Goal: Transaction & Acquisition: Purchase product/service

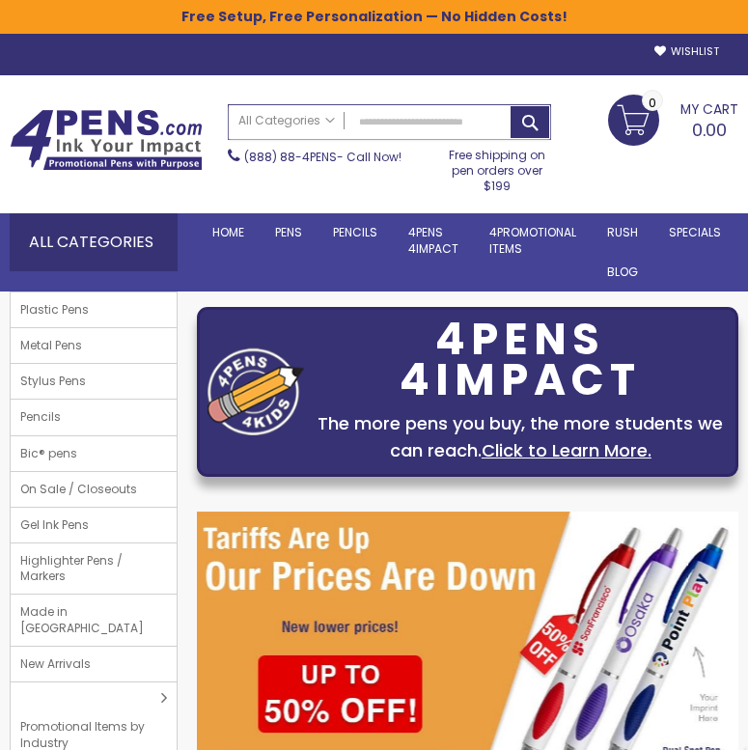
click at [396, 131] on input "Search" at bounding box center [390, 122] width 322 height 34
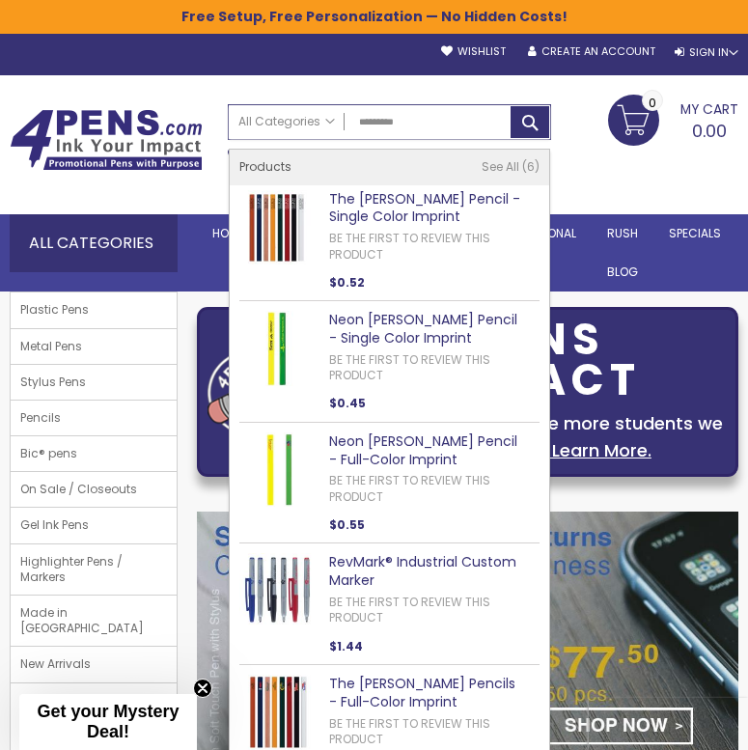
type input "*********"
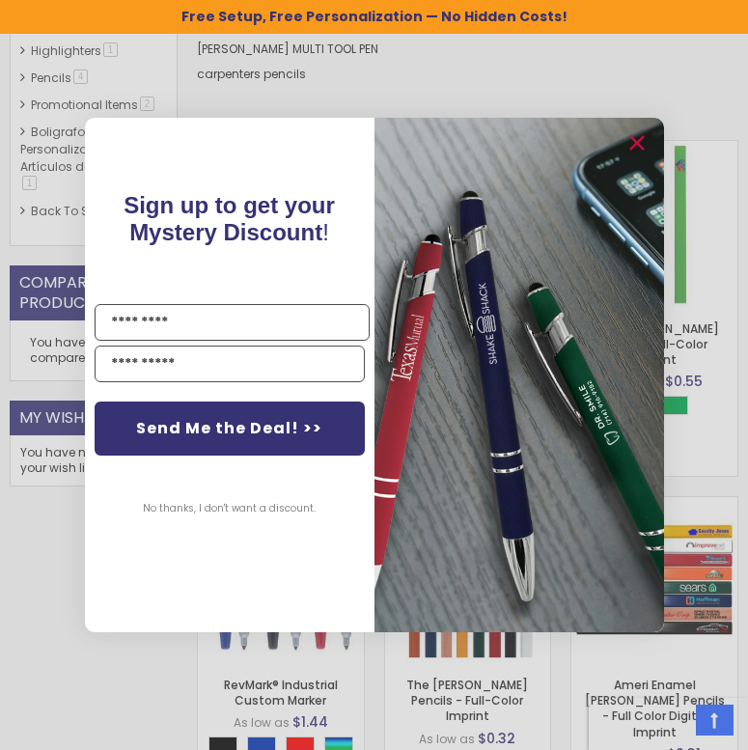
scroll to position [486, 0]
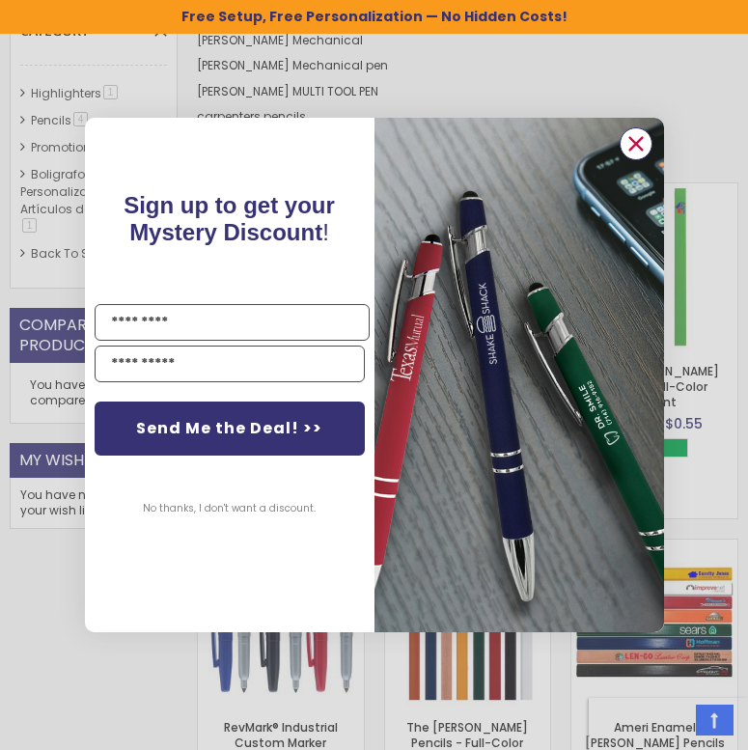
click at [638, 137] on circle "Close dialog" at bounding box center [635, 143] width 29 height 29
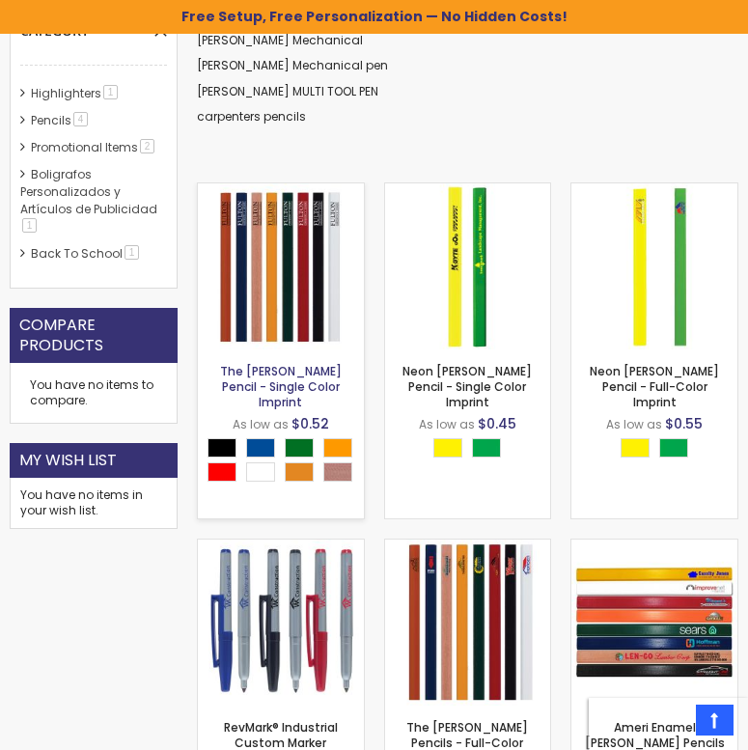
click at [262, 372] on link "The [PERSON_NAME] Pencil - Single Color Imprint" at bounding box center [281, 386] width 122 height 47
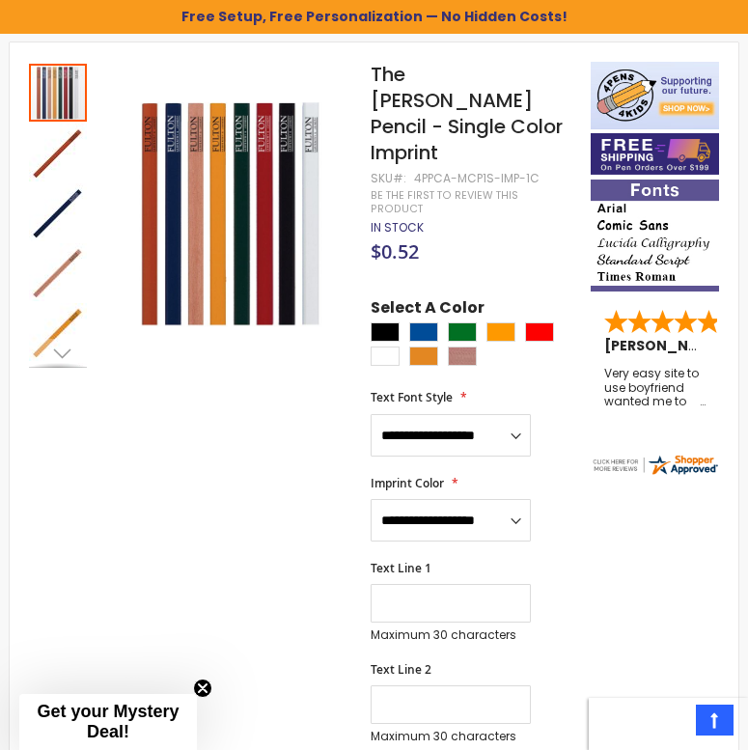
scroll to position [260, 0]
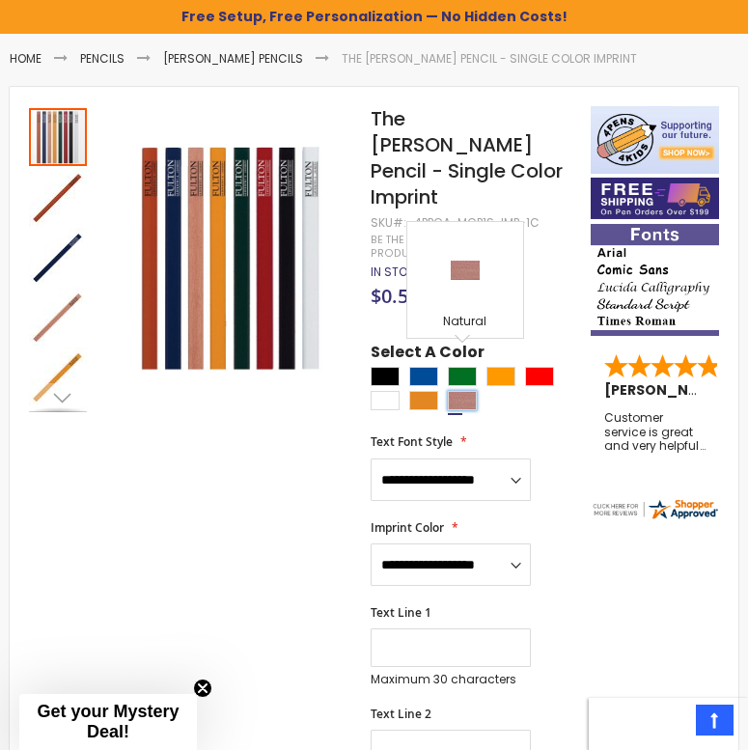
click at [467, 391] on div "Natural" at bounding box center [462, 400] width 29 height 19
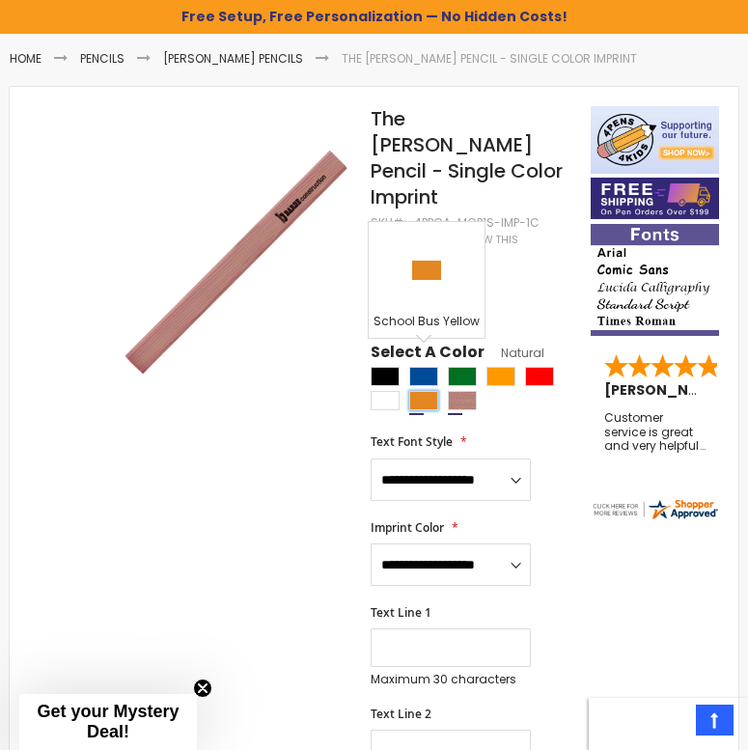
click at [425, 391] on div "School Bus Yellow" at bounding box center [423, 400] width 29 height 19
type input "****"
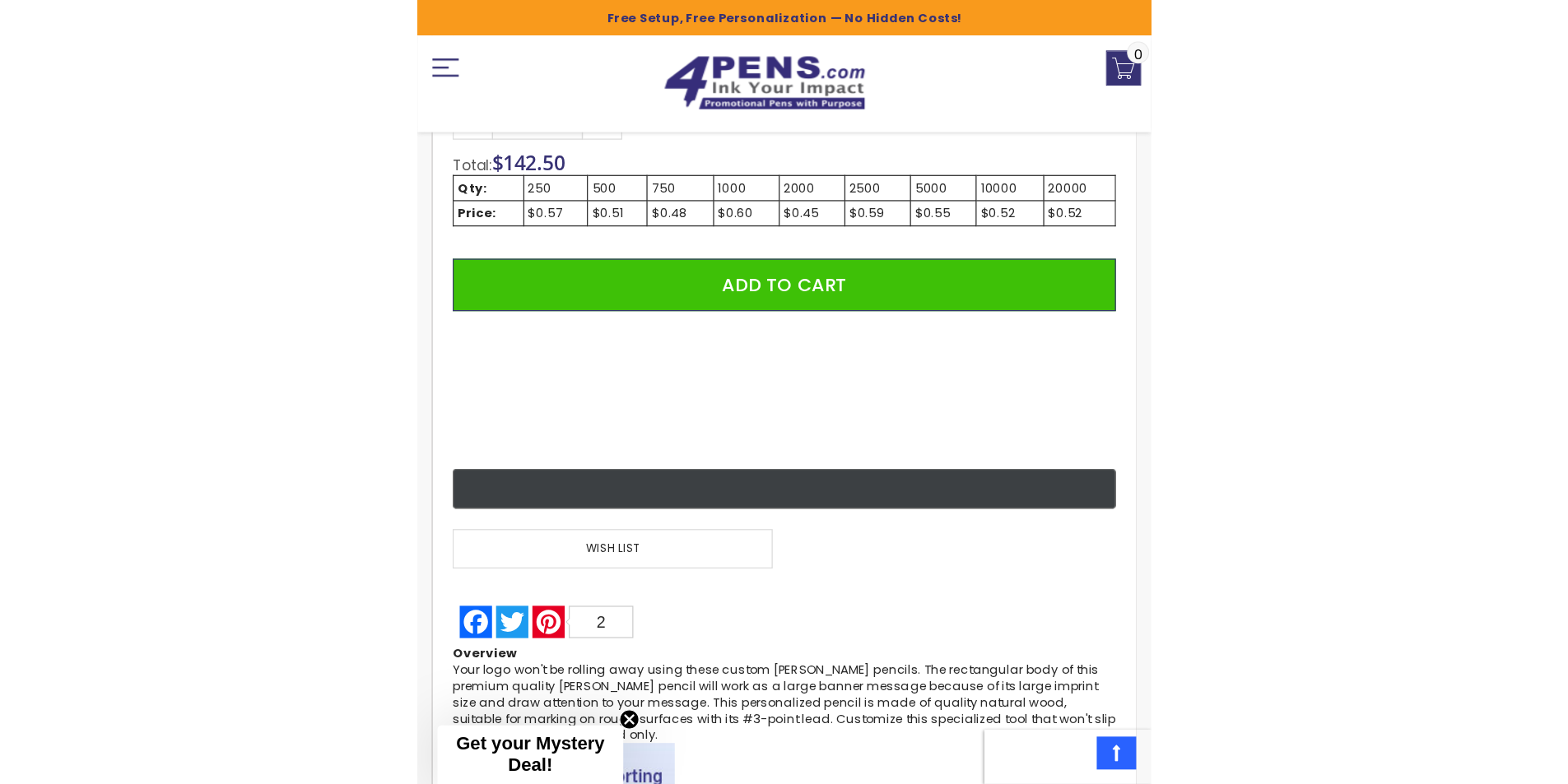
scroll to position [1306, 0]
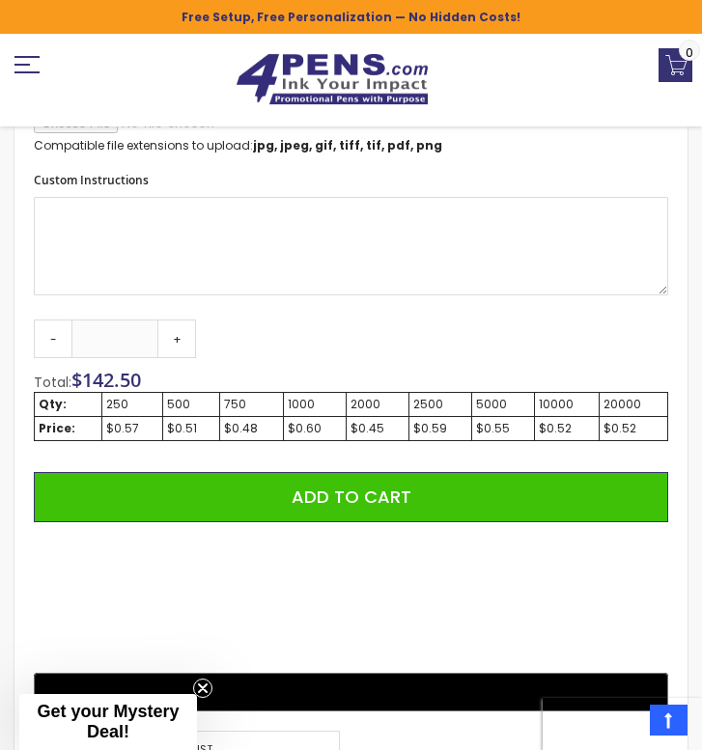
click at [308, 423] on div "$0.60" at bounding box center [315, 428] width 54 height 15
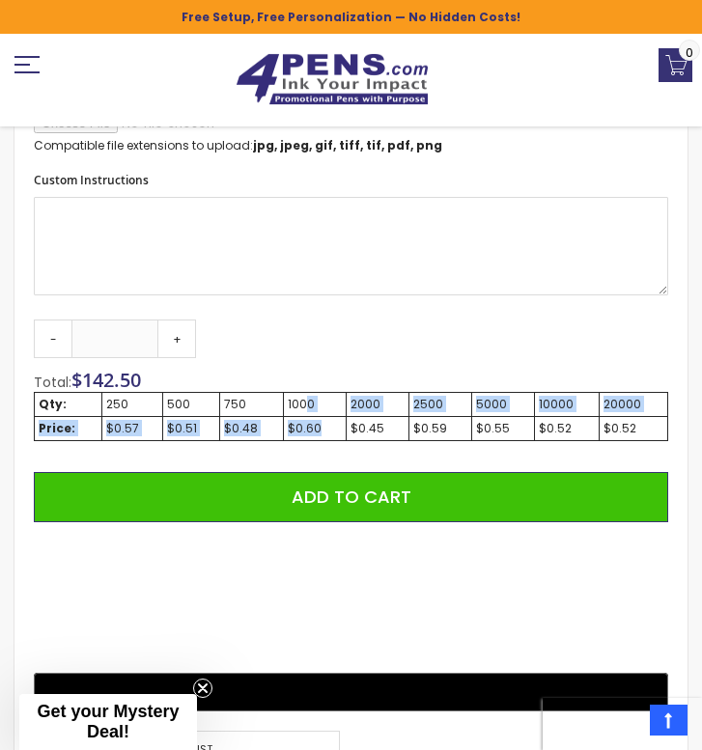
drag, startPoint x: 307, startPoint y: 397, endPoint x: 318, endPoint y: 424, distance: 29.0
click at [318, 424] on tbody "Qty: 250 500 750 1000 2000 2500 5000 10000 20000 Price: $0.57 $0.51 $0.48 $0.60…" at bounding box center [351, 416] width 633 height 48
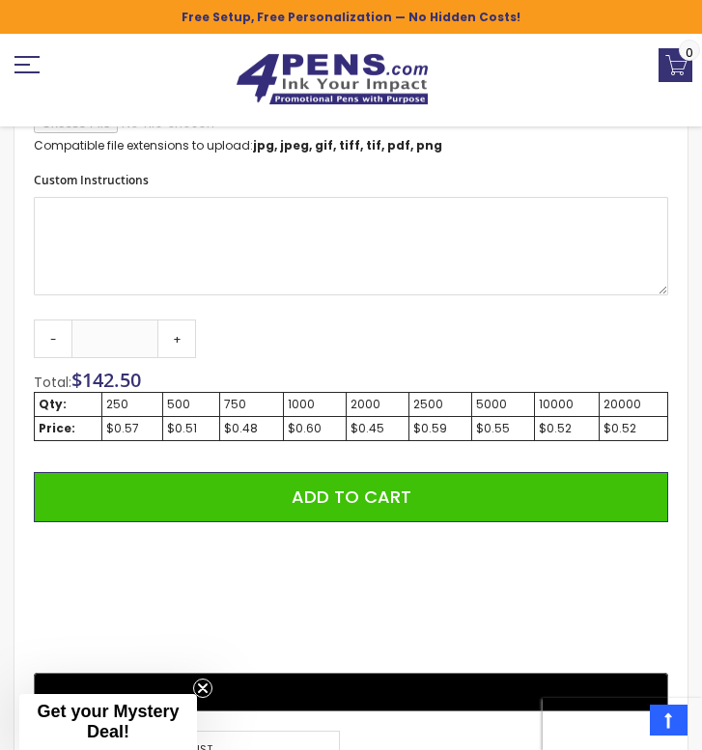
click at [439, 416] on td "$0.59" at bounding box center [439, 428] width 63 height 24
click at [518, 430] on div "$0.55" at bounding box center [503, 428] width 54 height 15
click at [551, 434] on div "$0.52" at bounding box center [567, 428] width 56 height 15
click at [638, 447] on div "Qty: 250 500 750 1000 2000 2500 5000 10000 20000 Price: $0.57 $0.51 $0.48 $0.60…" at bounding box center [351, 432] width 634 height 81
click at [170, 341] on link "+" at bounding box center [176, 339] width 39 height 39
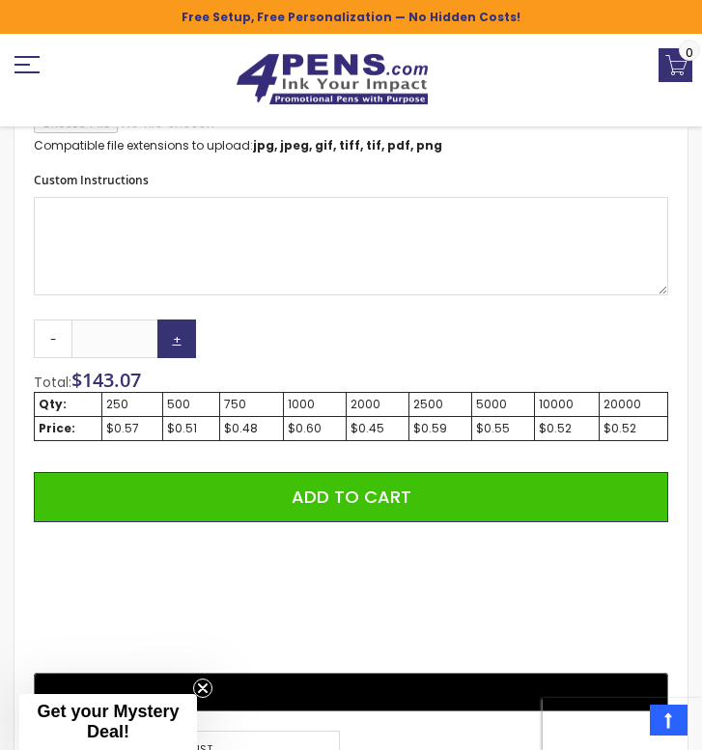
click at [170, 341] on link "+" at bounding box center [176, 339] width 39 height 39
click at [169, 344] on link "+" at bounding box center [176, 339] width 39 height 39
click at [112, 340] on input "***" at bounding box center [114, 339] width 87 height 39
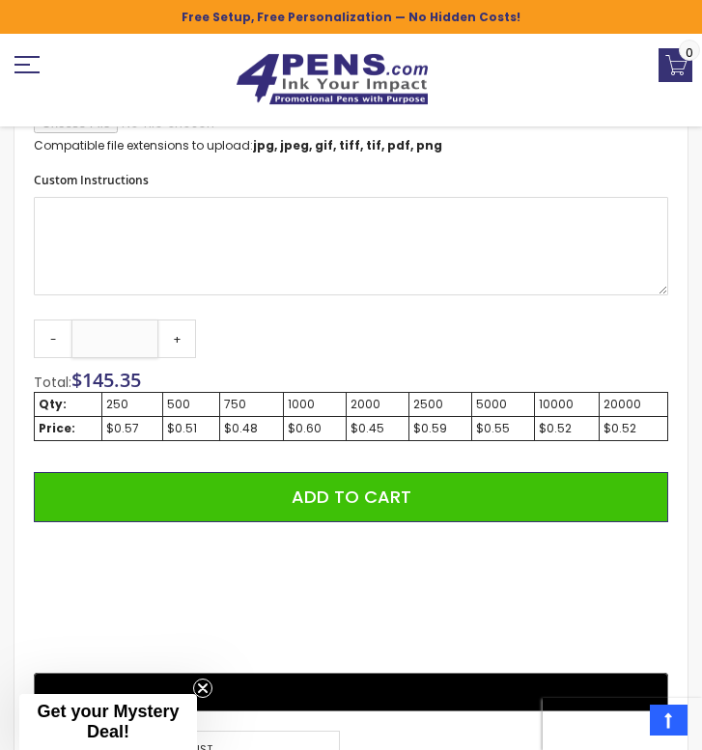
click at [112, 340] on input "***" at bounding box center [114, 339] width 87 height 39
click at [165, 344] on link "+" at bounding box center [176, 339] width 39 height 39
click at [43, 335] on link "-" at bounding box center [53, 339] width 39 height 39
click at [169, 345] on link "+" at bounding box center [176, 339] width 39 height 39
click at [54, 344] on link "-" at bounding box center [53, 339] width 39 height 39
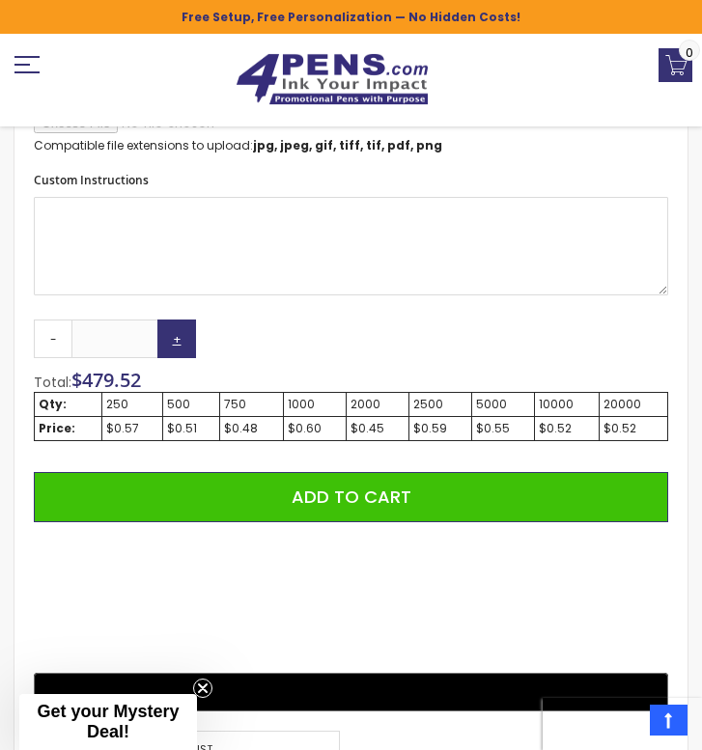
click at [162, 342] on link "+" at bounding box center [176, 339] width 39 height 39
click at [126, 346] on input "****" at bounding box center [114, 339] width 87 height 39
click at [111, 336] on input "****" at bounding box center [114, 339] width 87 height 39
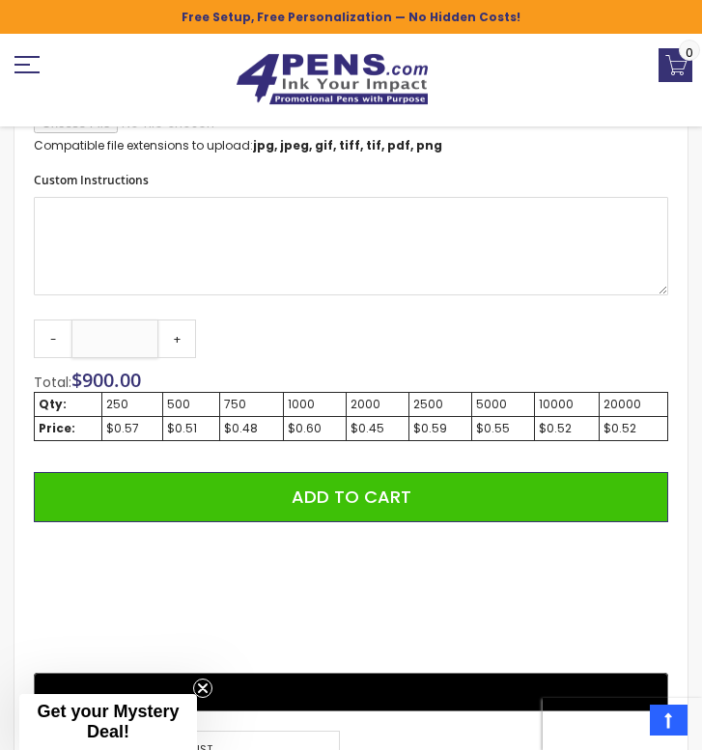
click at [107, 344] on input "****" at bounding box center [114, 339] width 87 height 39
click at [186, 331] on link "+" at bounding box center [176, 339] width 39 height 39
click at [48, 345] on link "-" at bounding box center [53, 339] width 39 height 39
click at [186, 334] on link "+" at bounding box center [176, 339] width 39 height 39
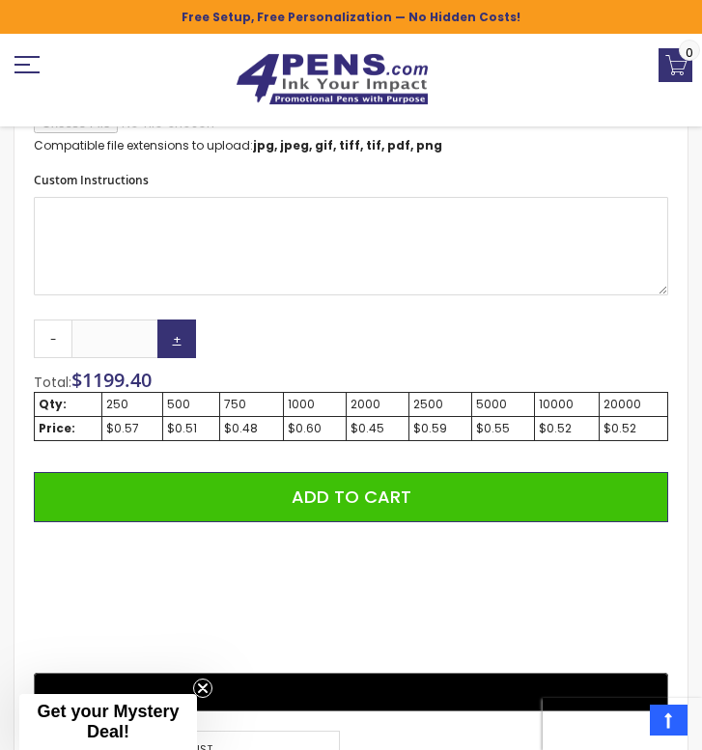
type input "****"
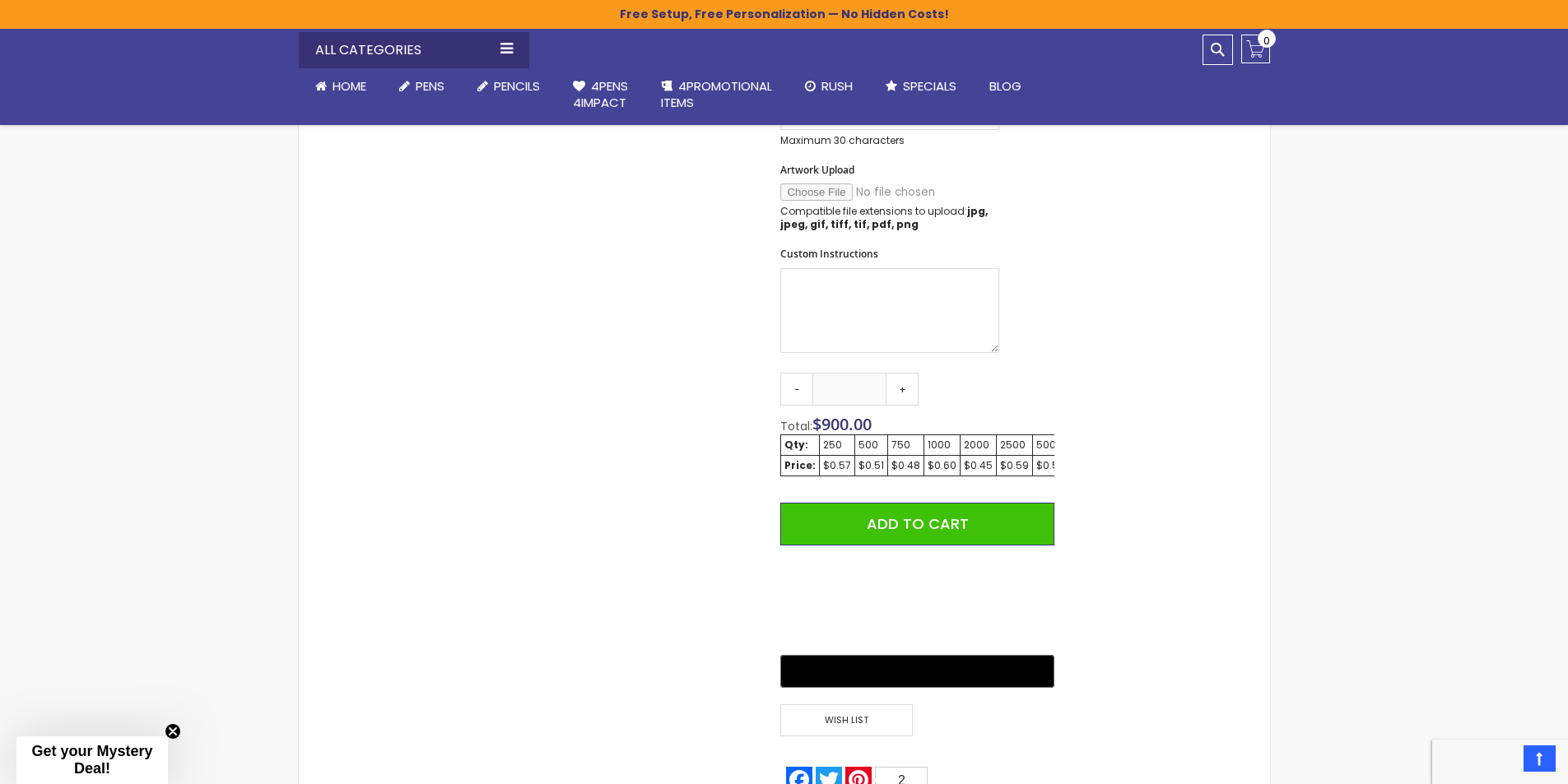
scroll to position [539, 0]
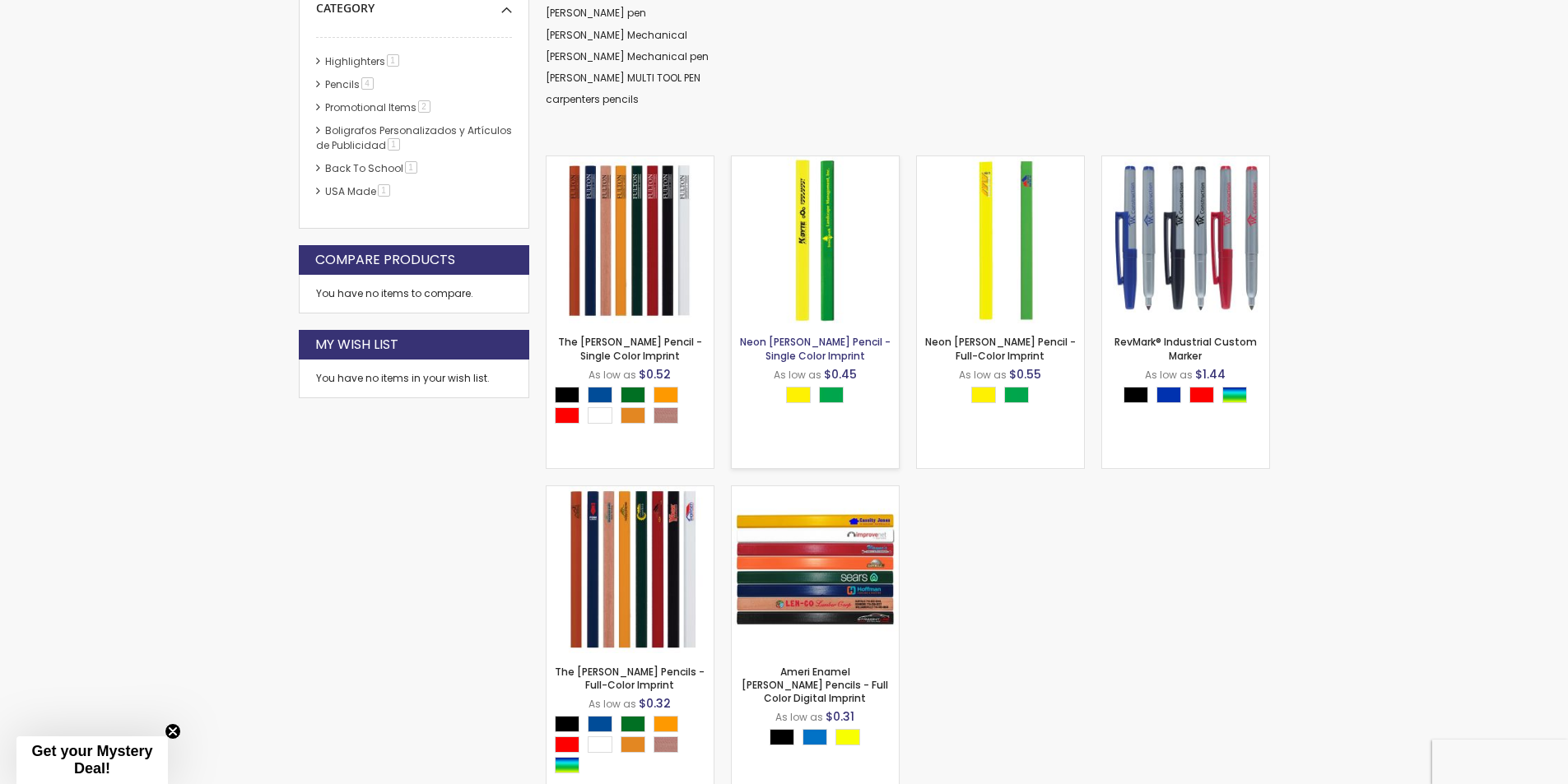
click at [832, 342] on link "Neon [PERSON_NAME] Pencil - Single Color Imprint" at bounding box center [815, 349] width 151 height 27
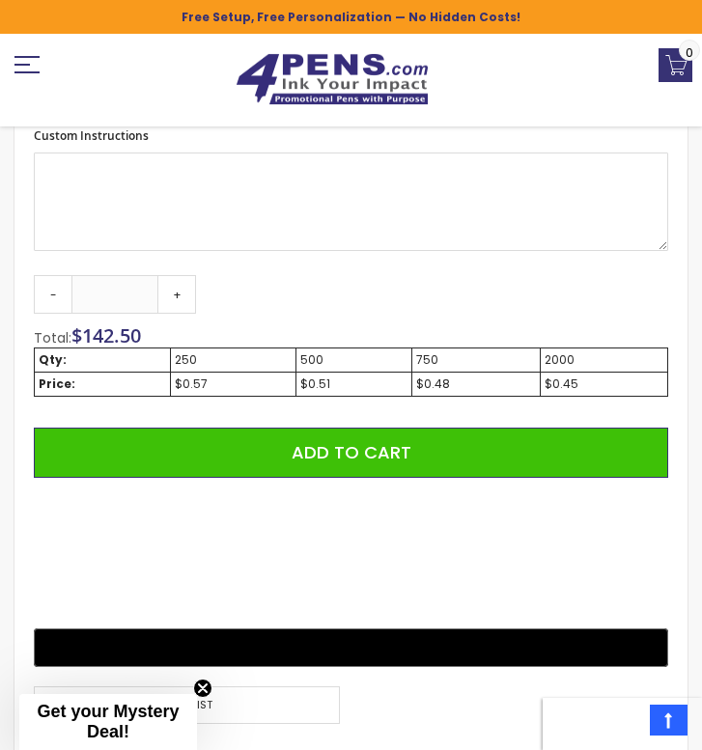
scroll to position [1499, 0]
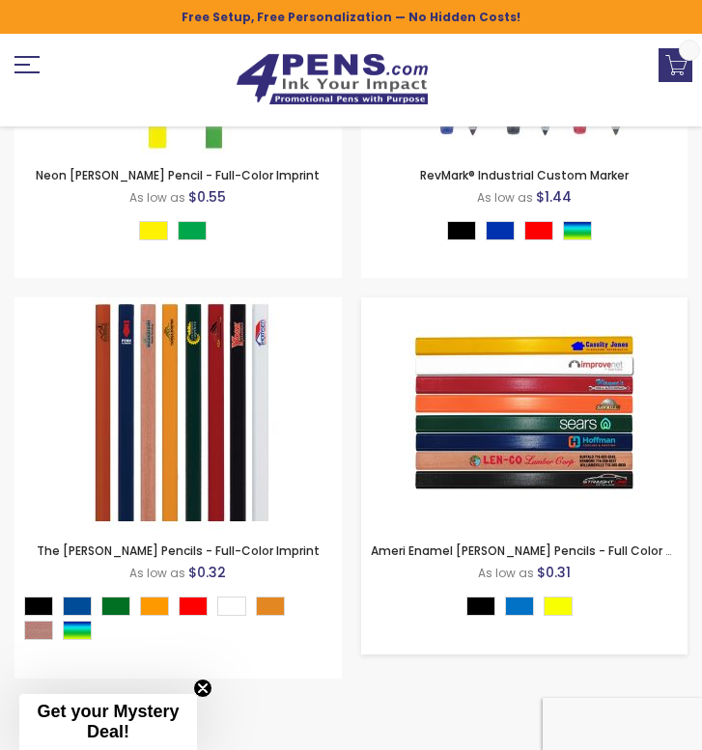
scroll to position [1386, 0]
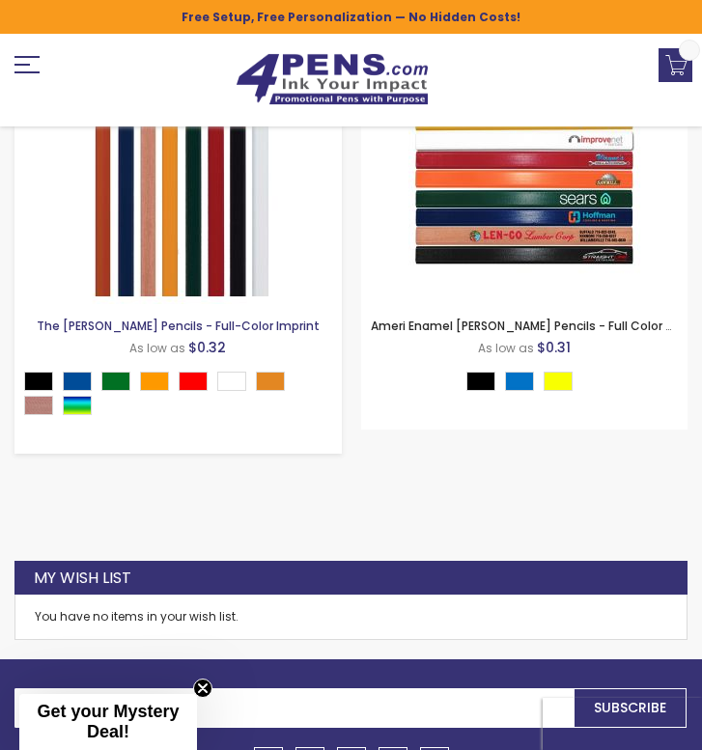
click at [200, 322] on link "The [PERSON_NAME] Pencils - Full-Color Imprint" at bounding box center [178, 326] width 283 height 16
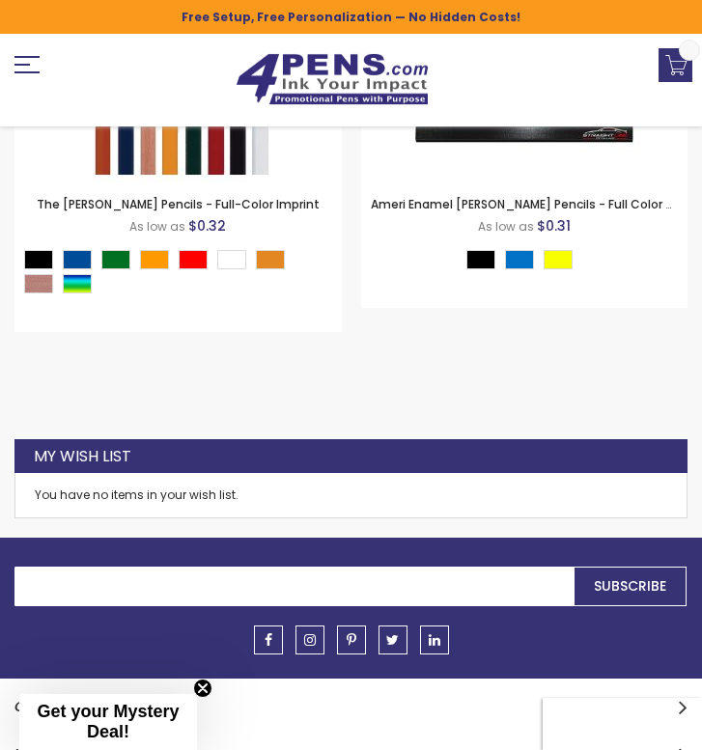
scroll to position [1316, 0]
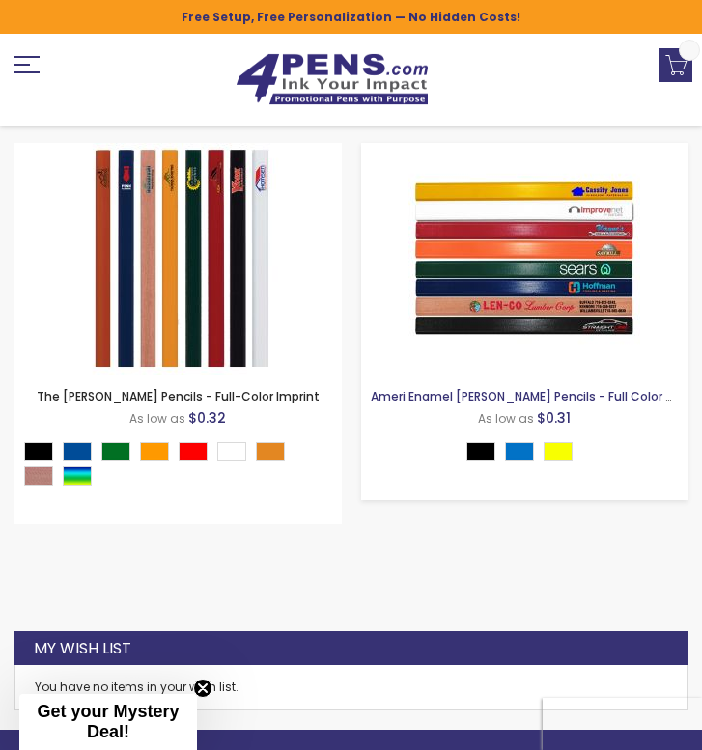
click at [541, 391] on link "Ameri Enamel Carpenter Pencils - Full Color Digital Imprint" at bounding box center [560, 396] width 379 height 16
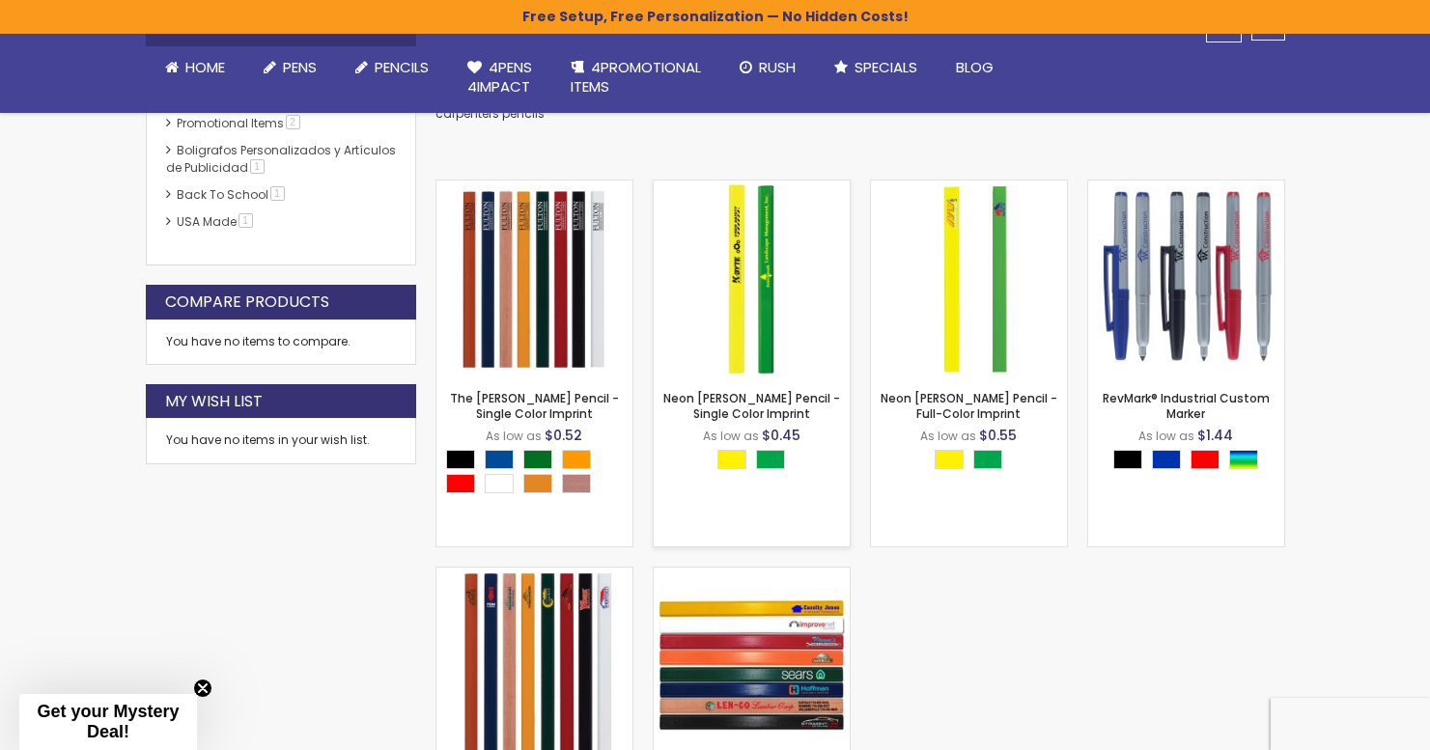
scroll to position [451, 0]
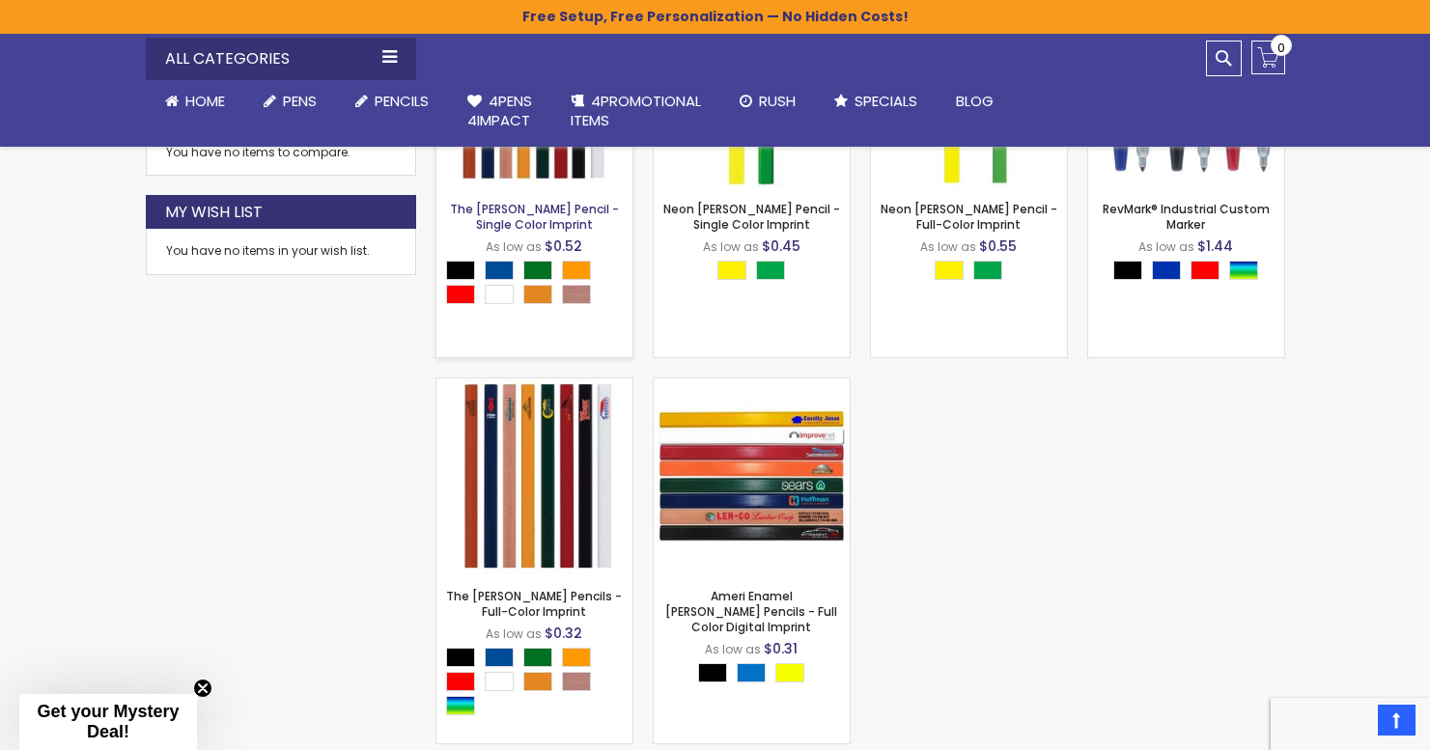
click at [519, 216] on link "The [PERSON_NAME] Pencil - Single Color Imprint" at bounding box center [534, 217] width 169 height 32
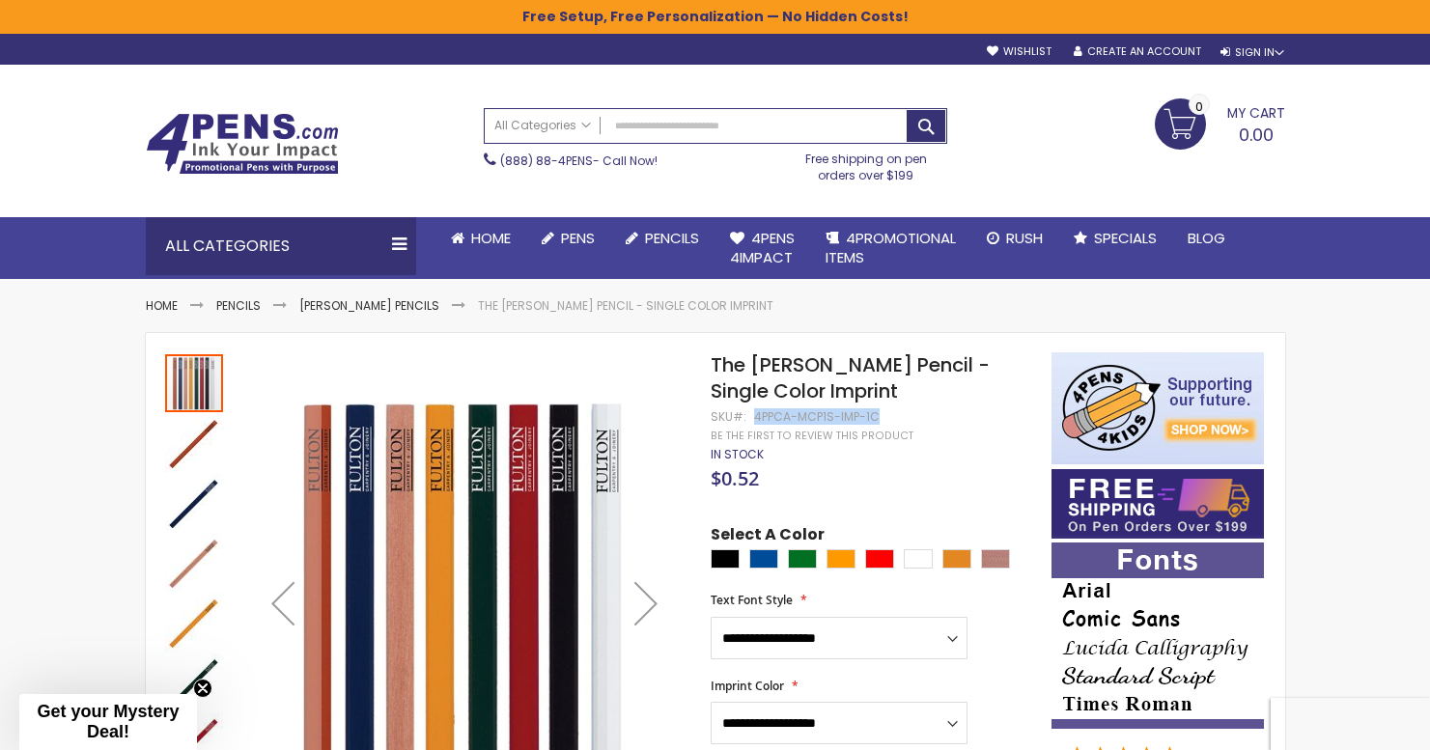
drag, startPoint x: 754, startPoint y: 415, endPoint x: 877, endPoint y: 412, distance: 122.7
click at [877, 412] on div "4PPCA-MCP1S-IMP-1C" at bounding box center [817, 416] width 126 height 15
copy div "4PPCA-MCP1S-IMP-1C"
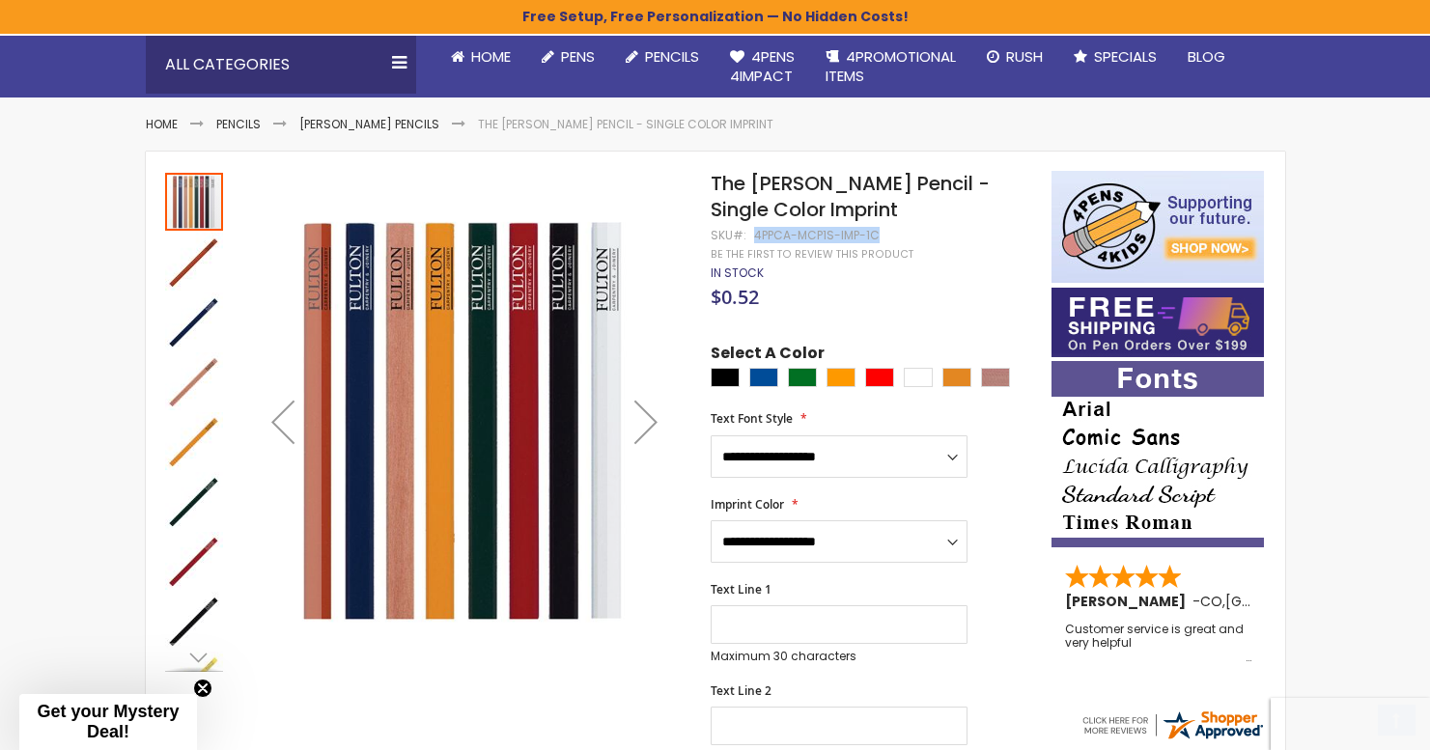
scroll to position [225, 0]
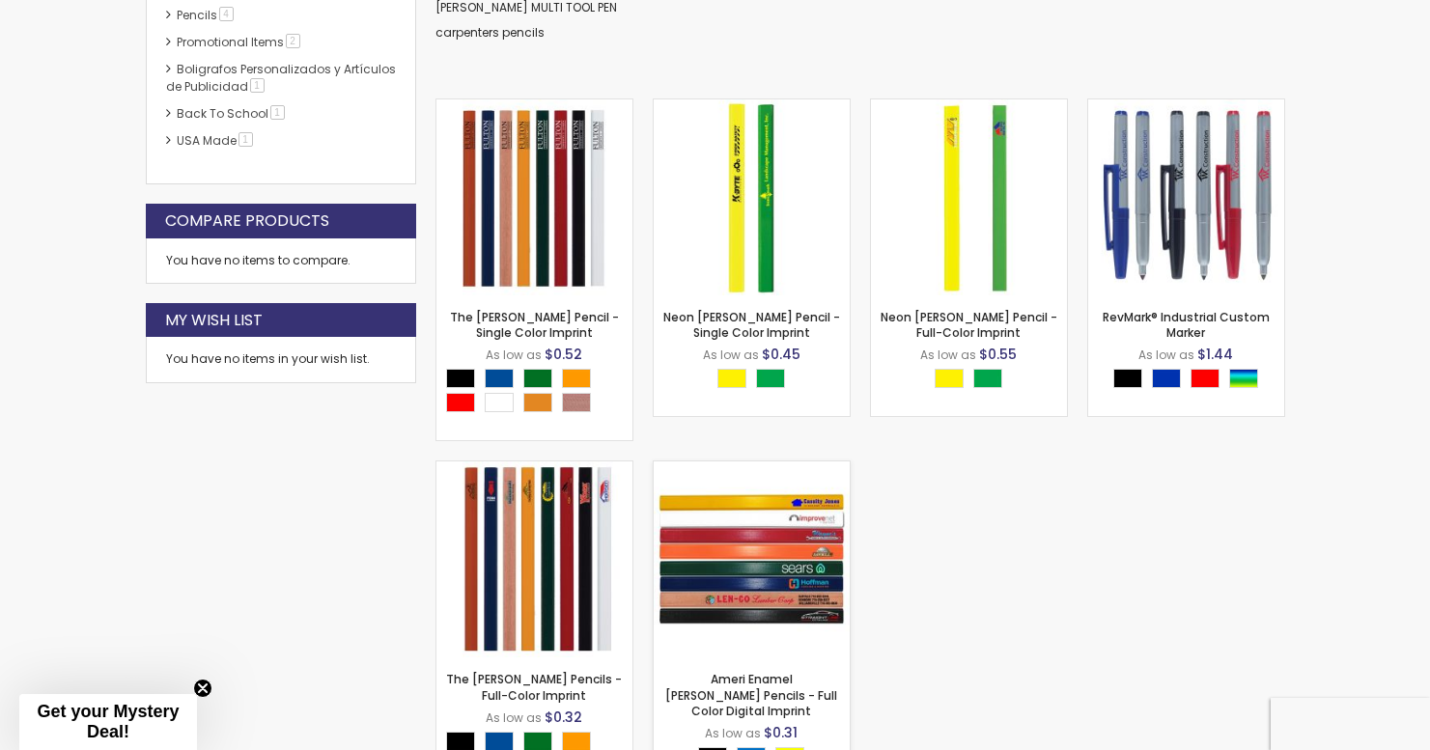
scroll to position [782, 0]
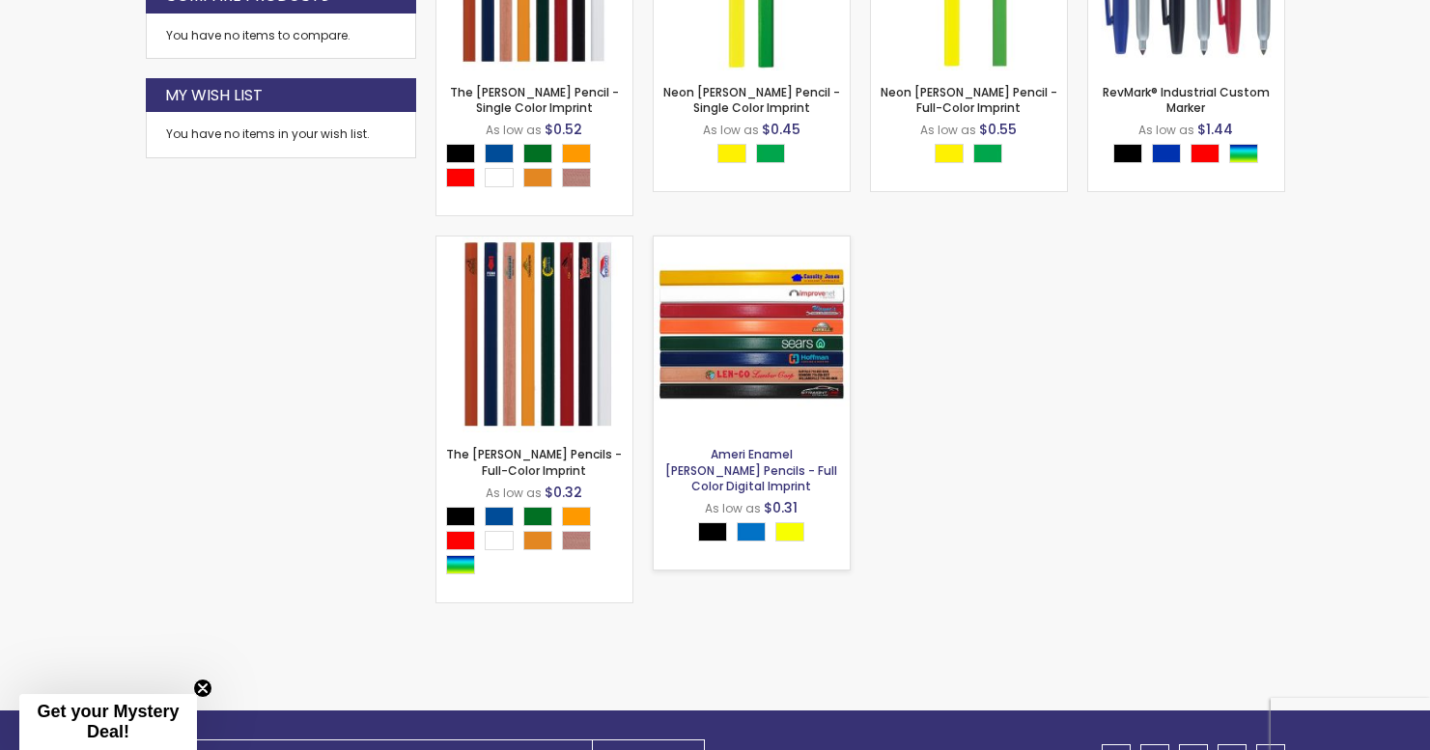
click at [763, 454] on link "Ameri Enamel [PERSON_NAME] Pencils - Full Color Digital Imprint" at bounding box center [751, 469] width 172 height 47
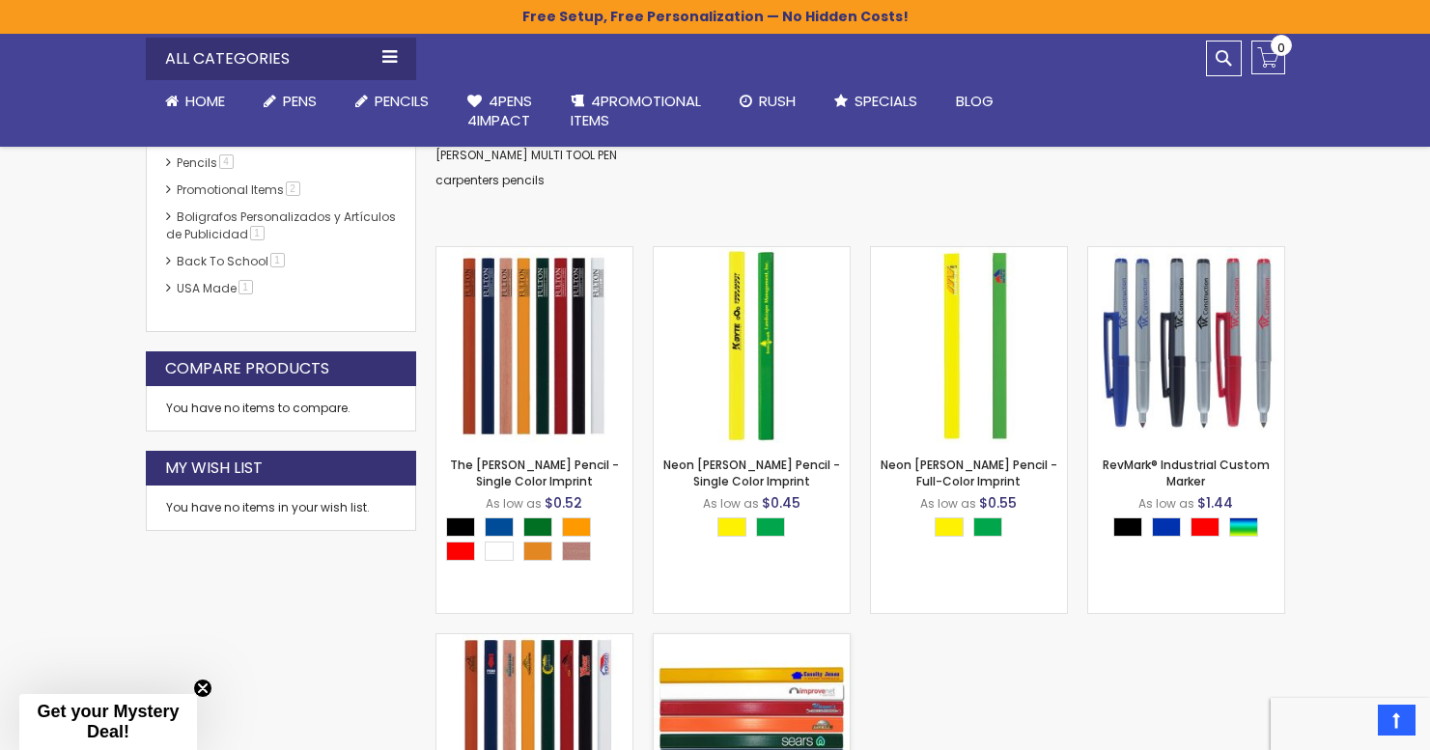
scroll to position [364, 0]
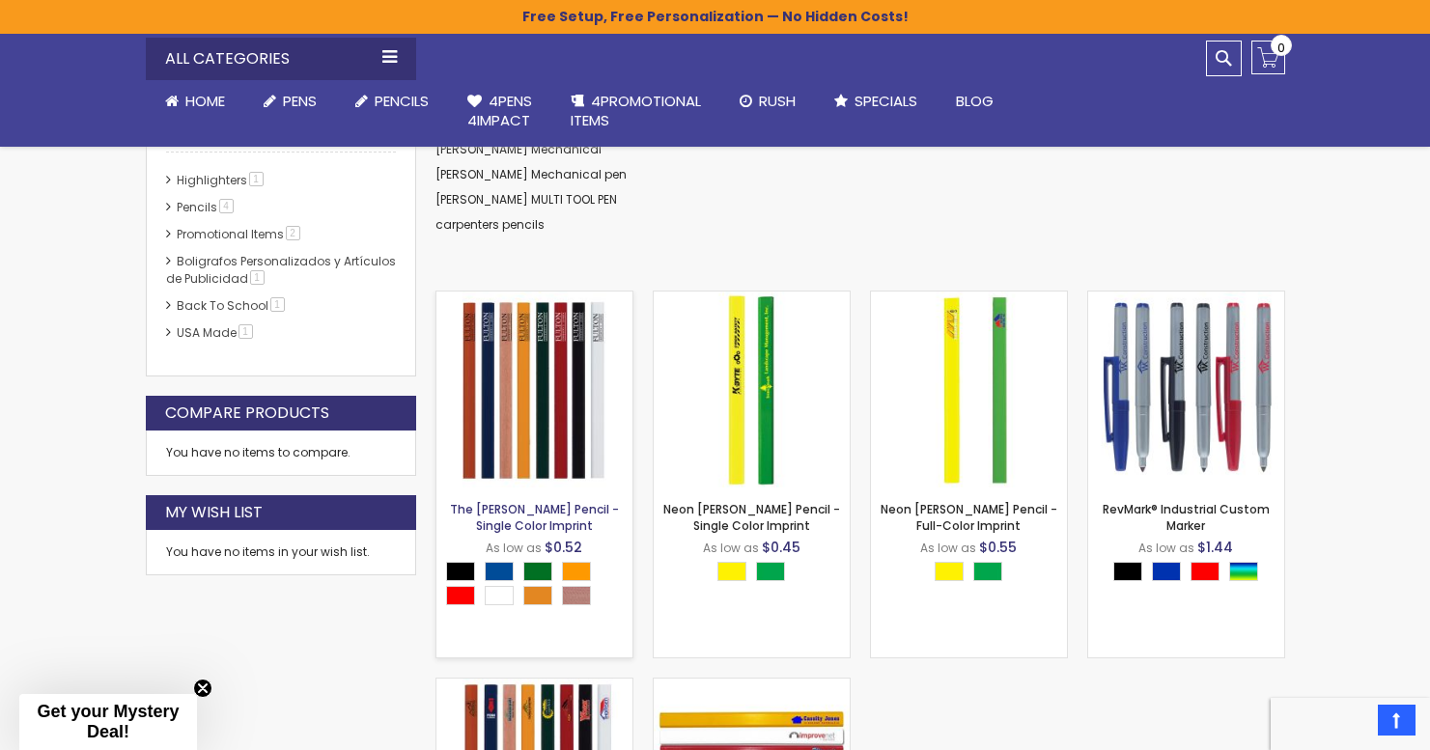
click at [570, 519] on link "The [PERSON_NAME] Pencil - Single Color Imprint" at bounding box center [534, 517] width 169 height 32
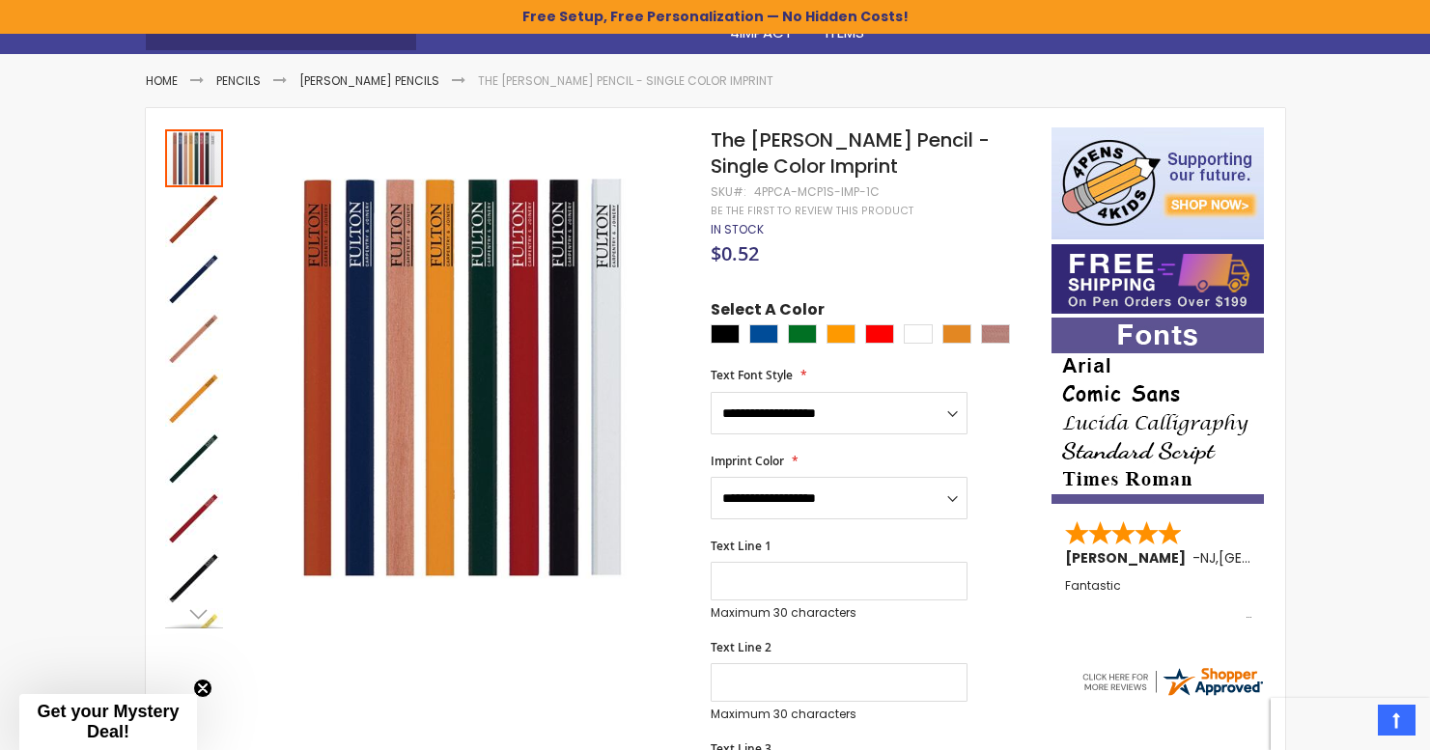
scroll to position [226, 0]
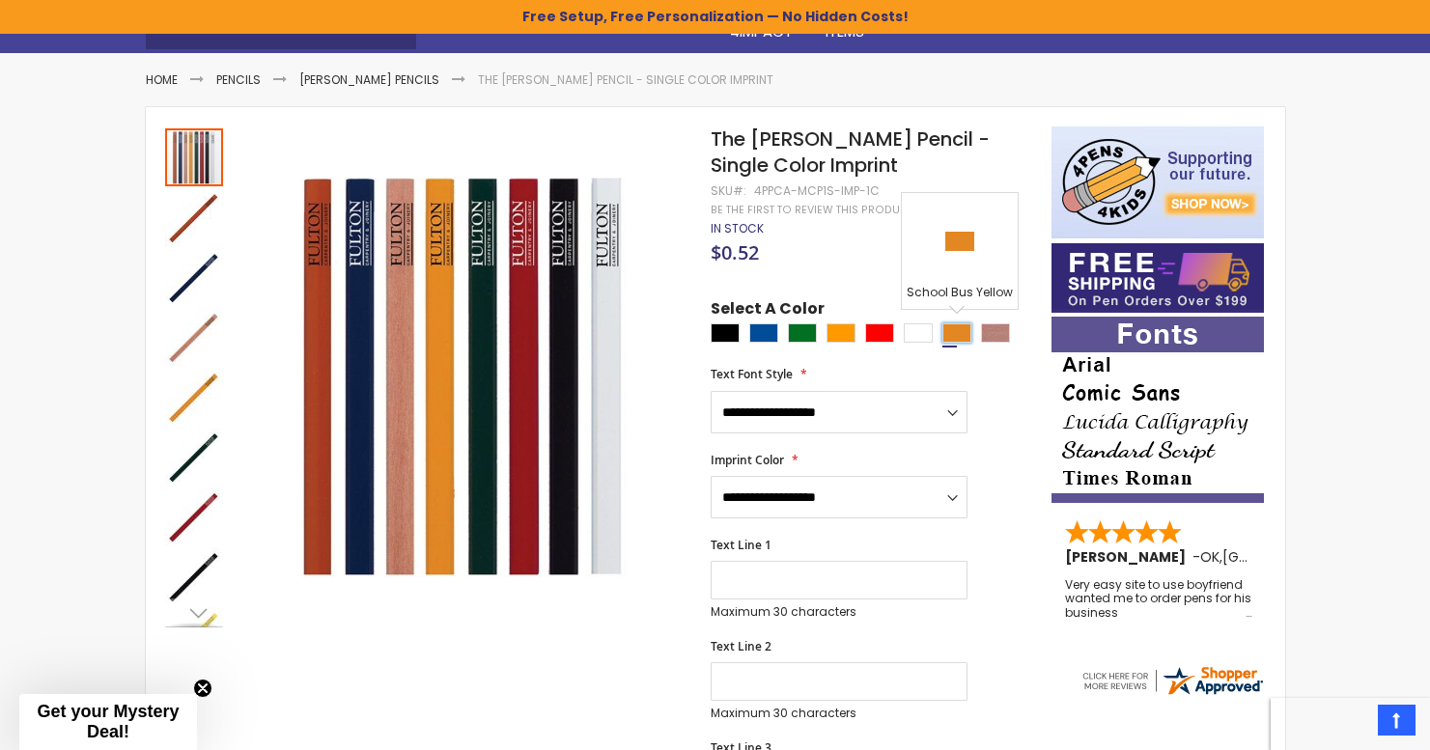
click at [955, 329] on div "School Bus Yellow" at bounding box center [956, 332] width 29 height 19
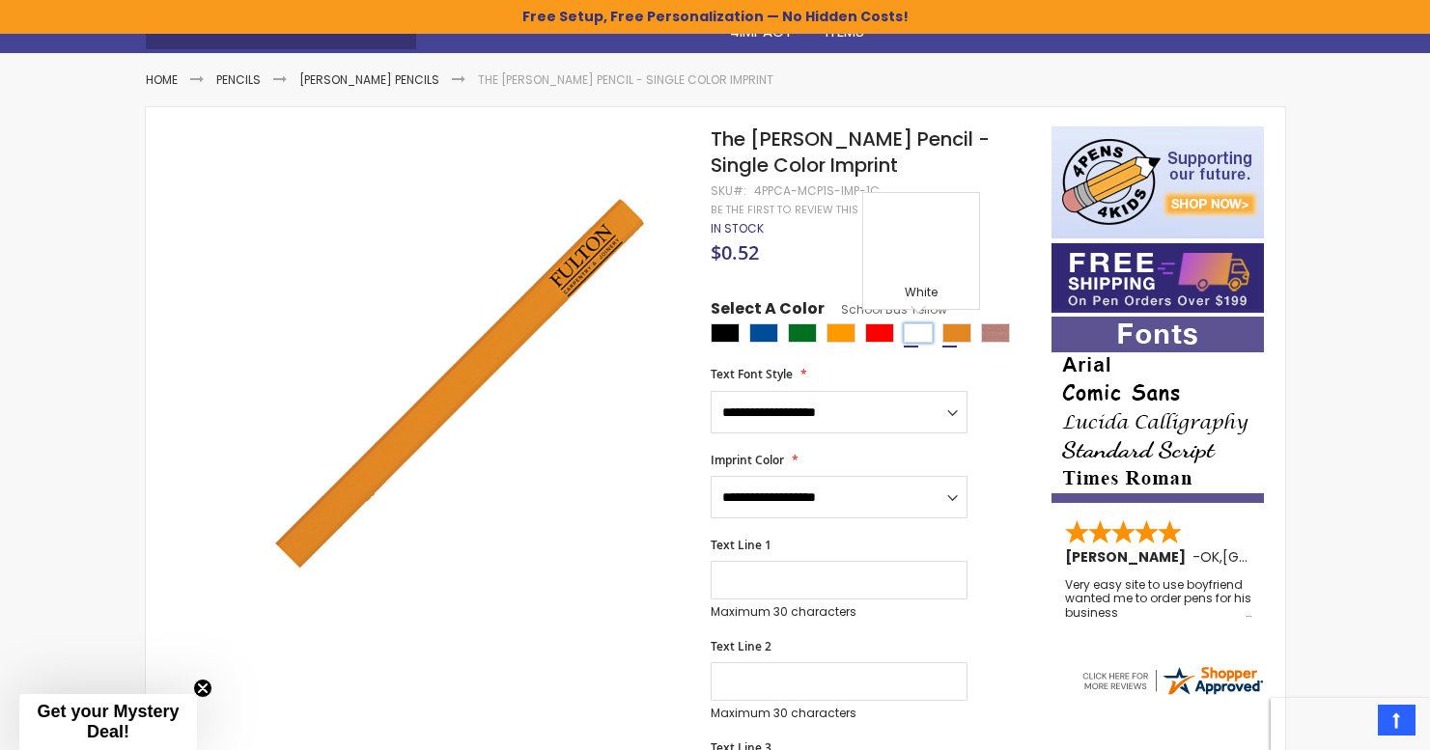
click at [912, 334] on div "White" at bounding box center [918, 332] width 29 height 19
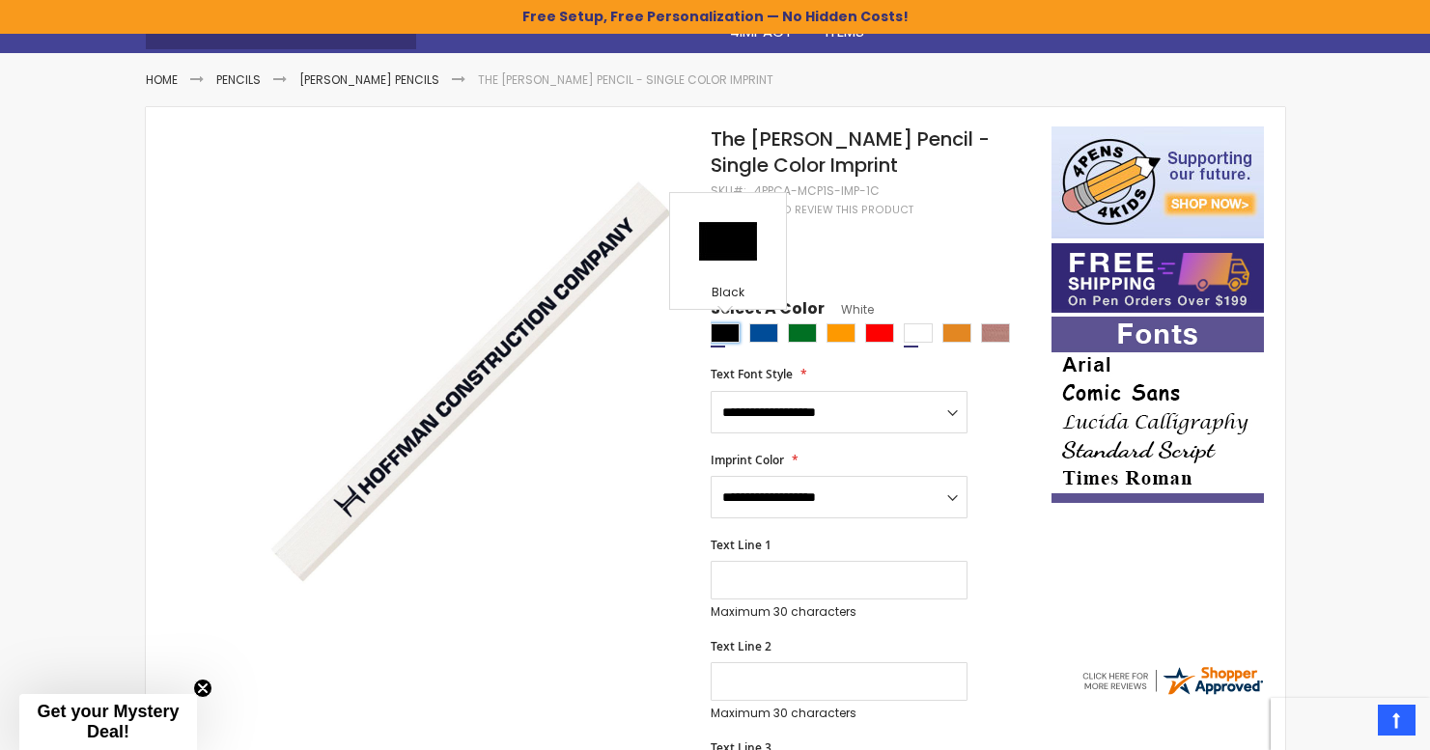
click at [719, 331] on div "Black" at bounding box center [725, 332] width 29 height 19
type input "****"
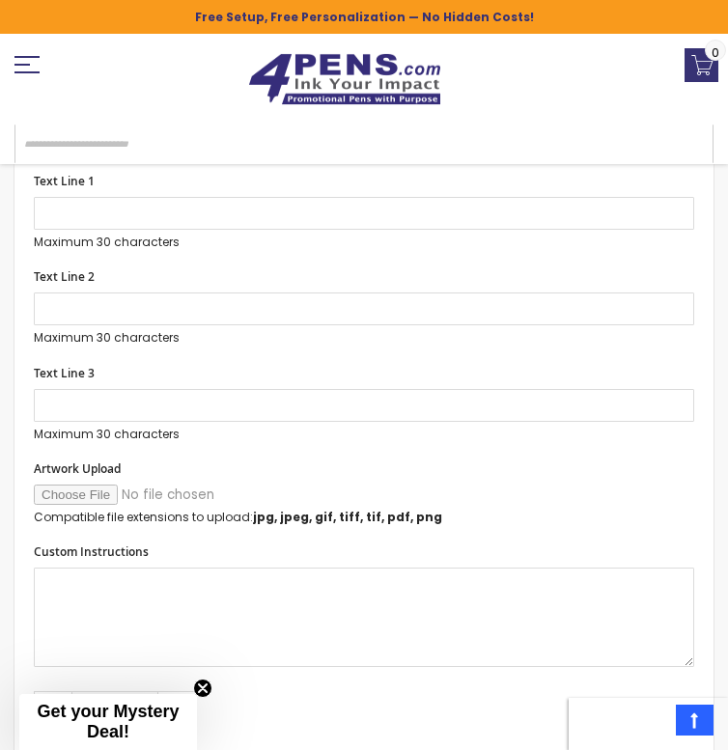
scroll to position [901, 0]
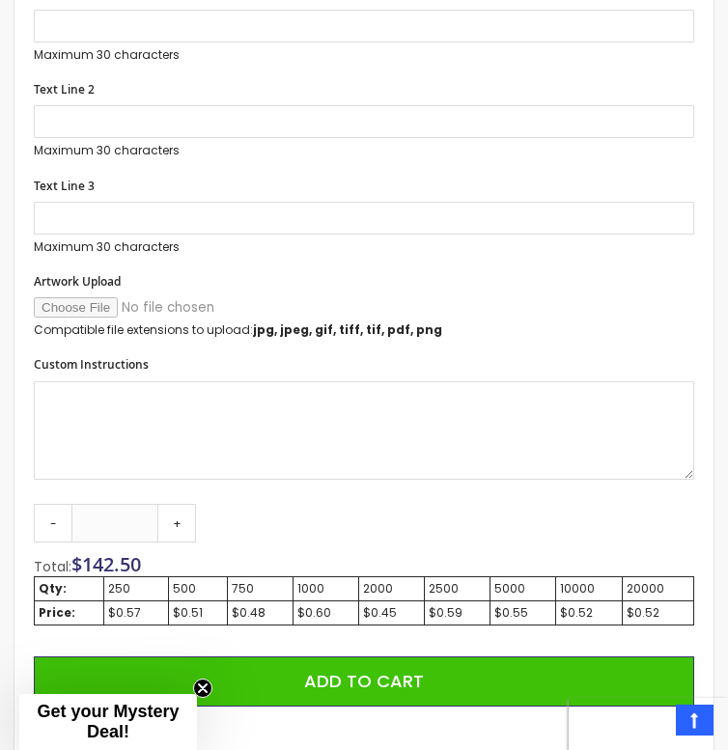
scroll to position [901, 0]
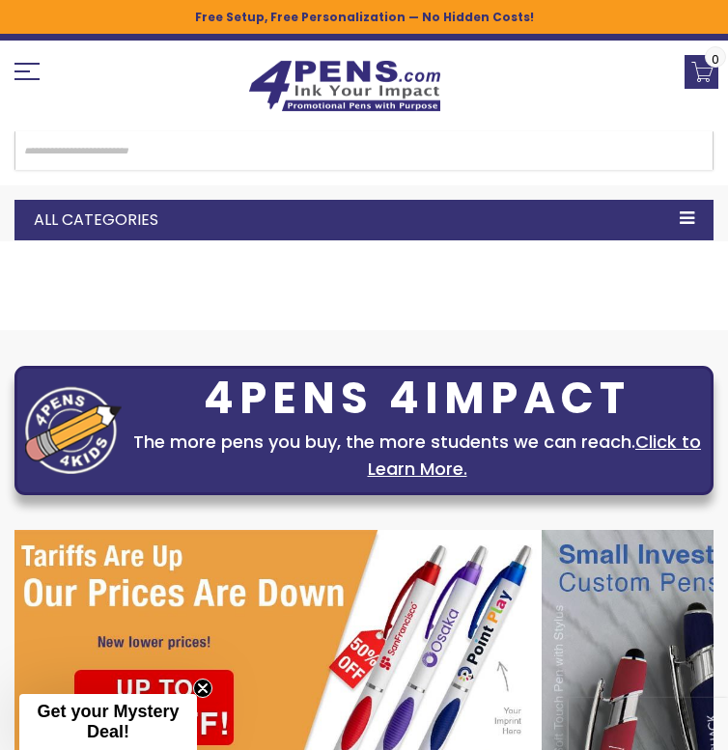
click at [382, 131] on input "Search" at bounding box center [363, 150] width 699 height 39
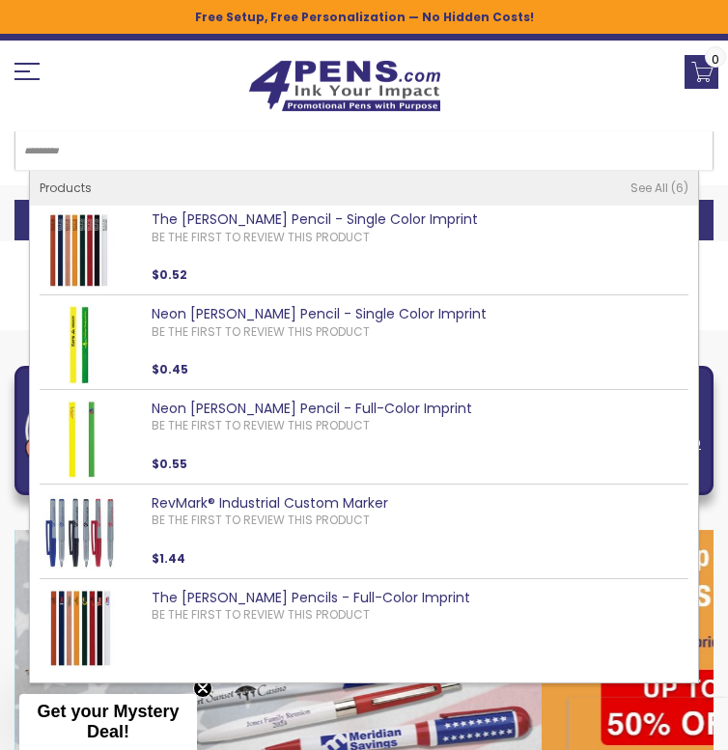
type input "*********"
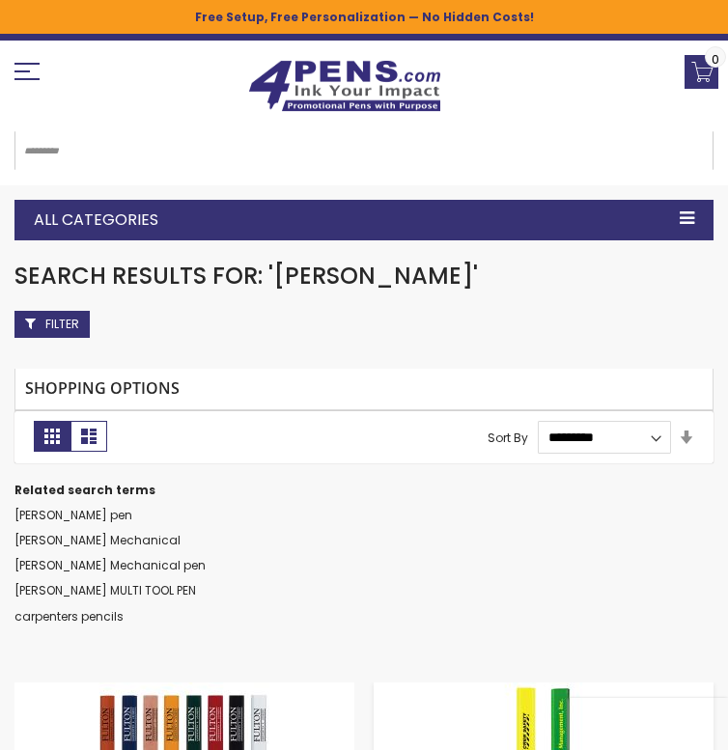
scroll to position [225, 0]
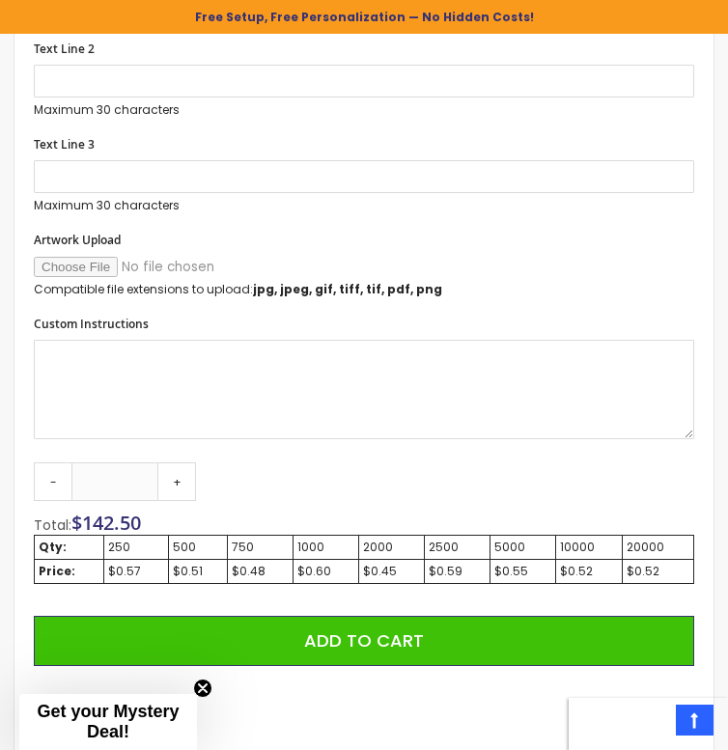
scroll to position [1161, 0]
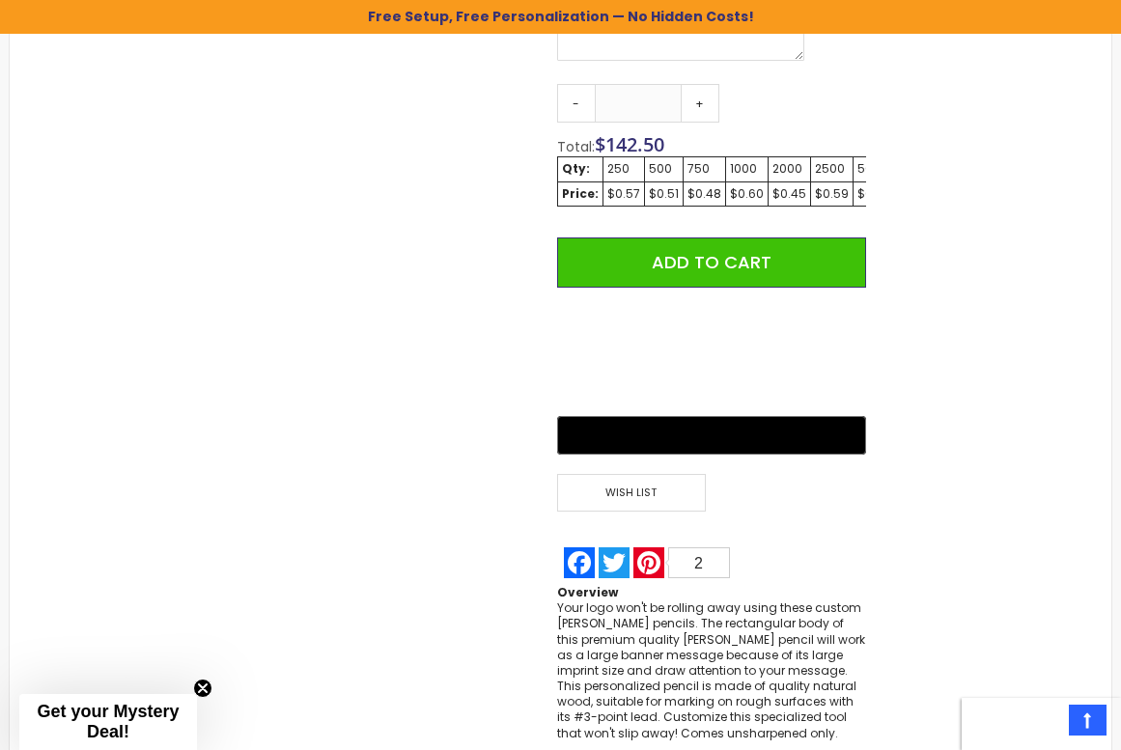
scroll to position [1144, 0]
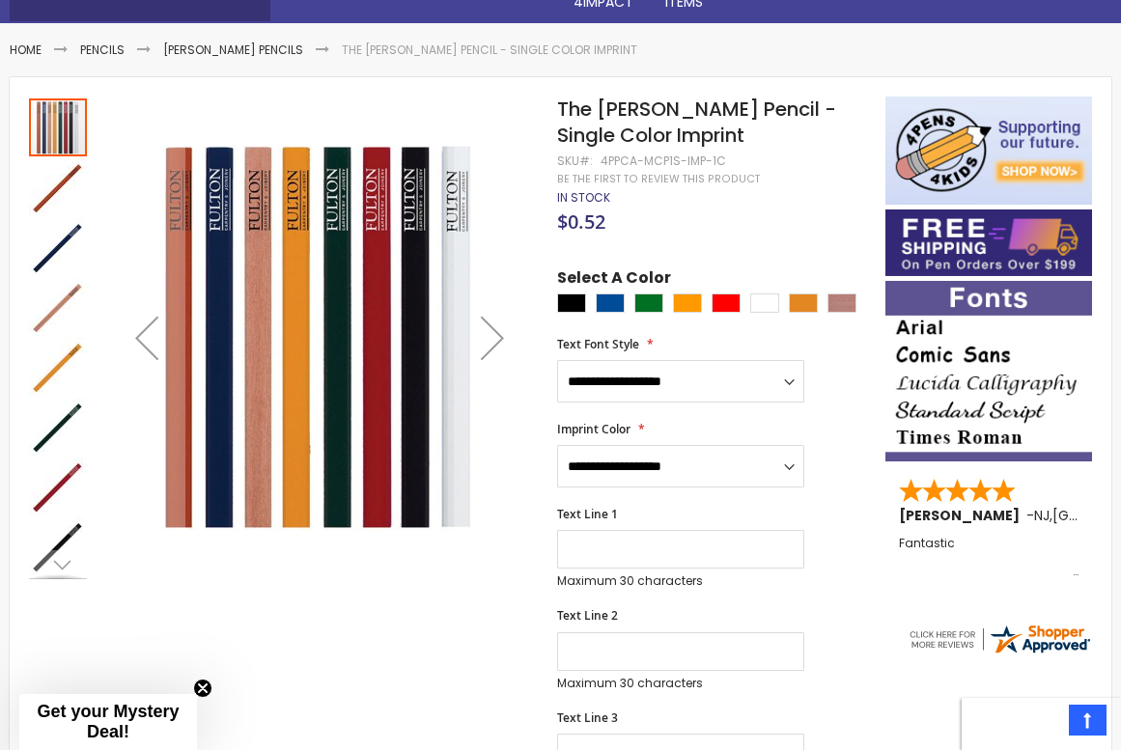
scroll to position [80, 0]
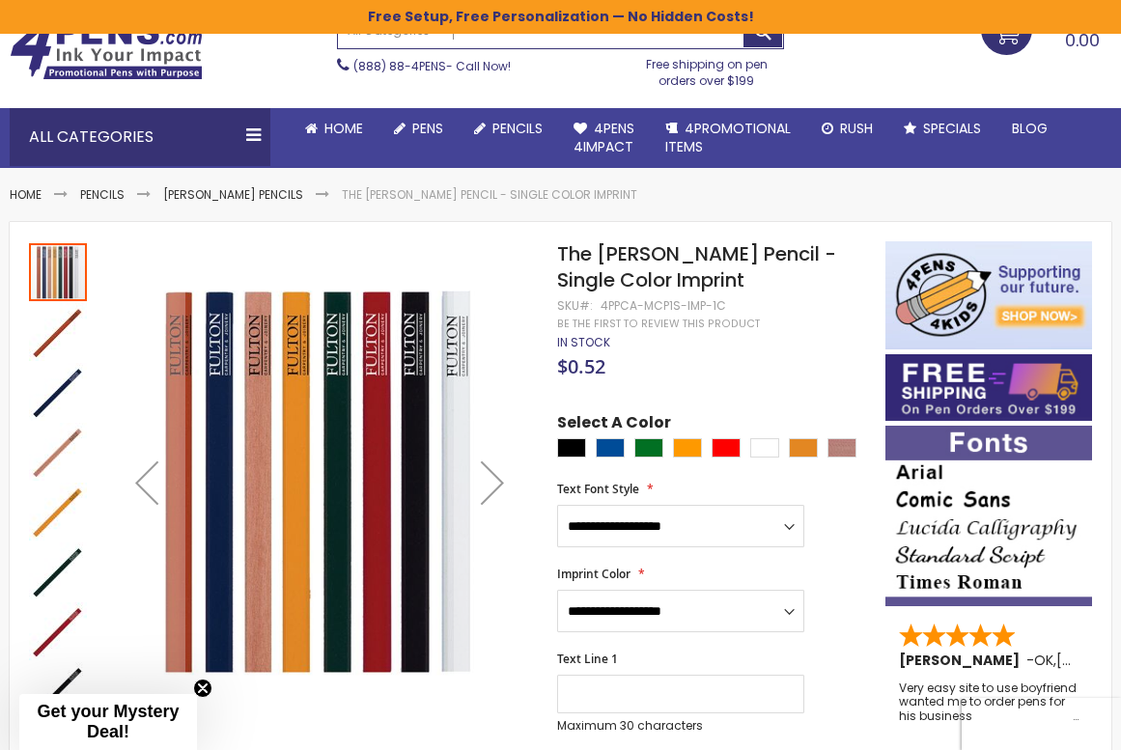
drag, startPoint x: 826, startPoint y: 268, endPoint x: 810, endPoint y: 269, distance: 15.5
click at [826, 268] on h1 "The [PERSON_NAME] Pencil - Single Color Imprint" at bounding box center [712, 267] width 310 height 52
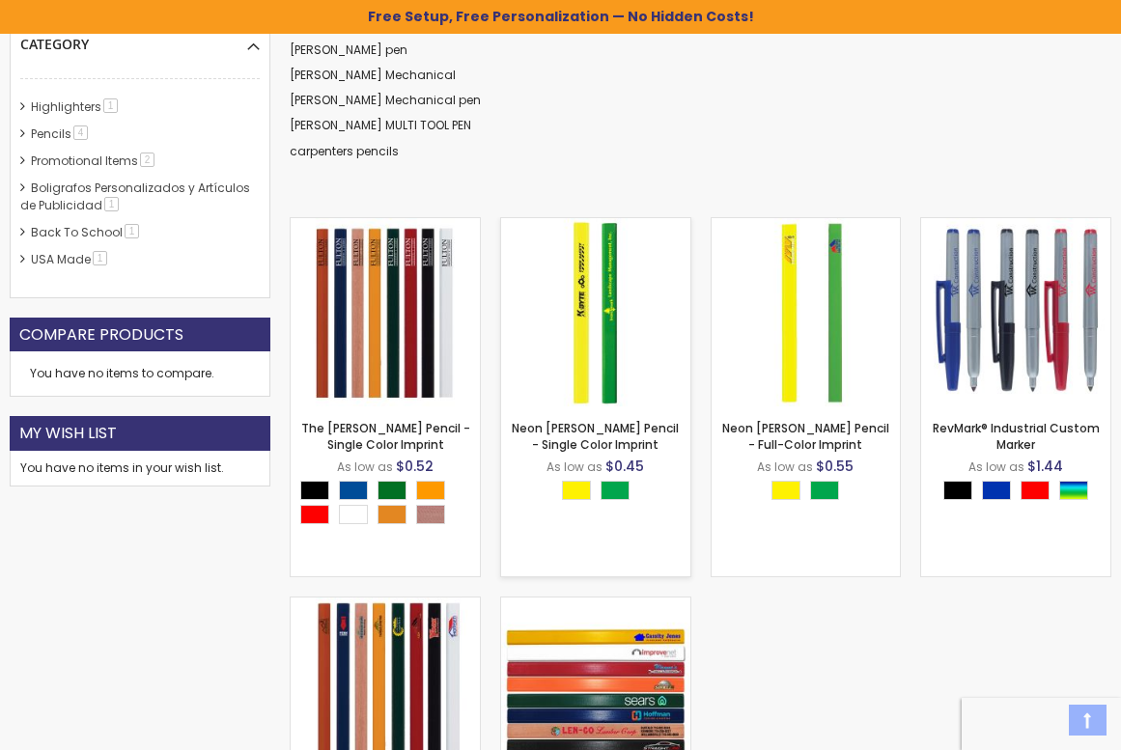
scroll to position [440, 0]
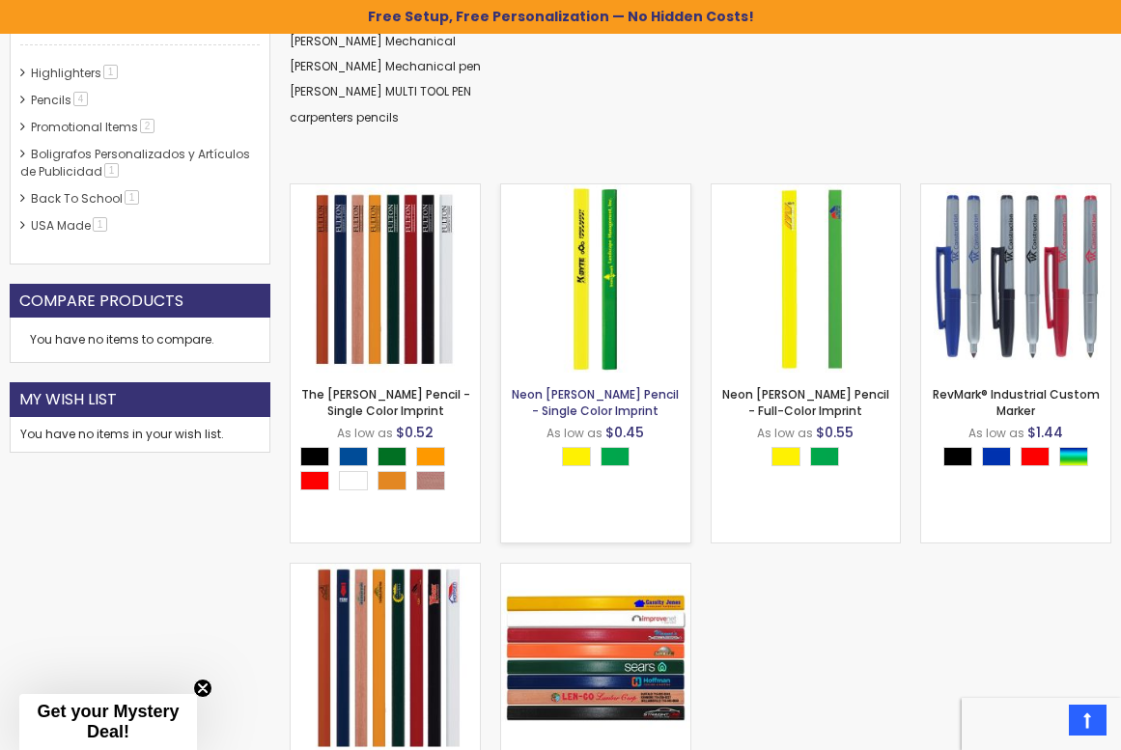
click at [593, 398] on link "Neon [PERSON_NAME] Pencil - Single Color Imprint" at bounding box center [595, 402] width 167 height 32
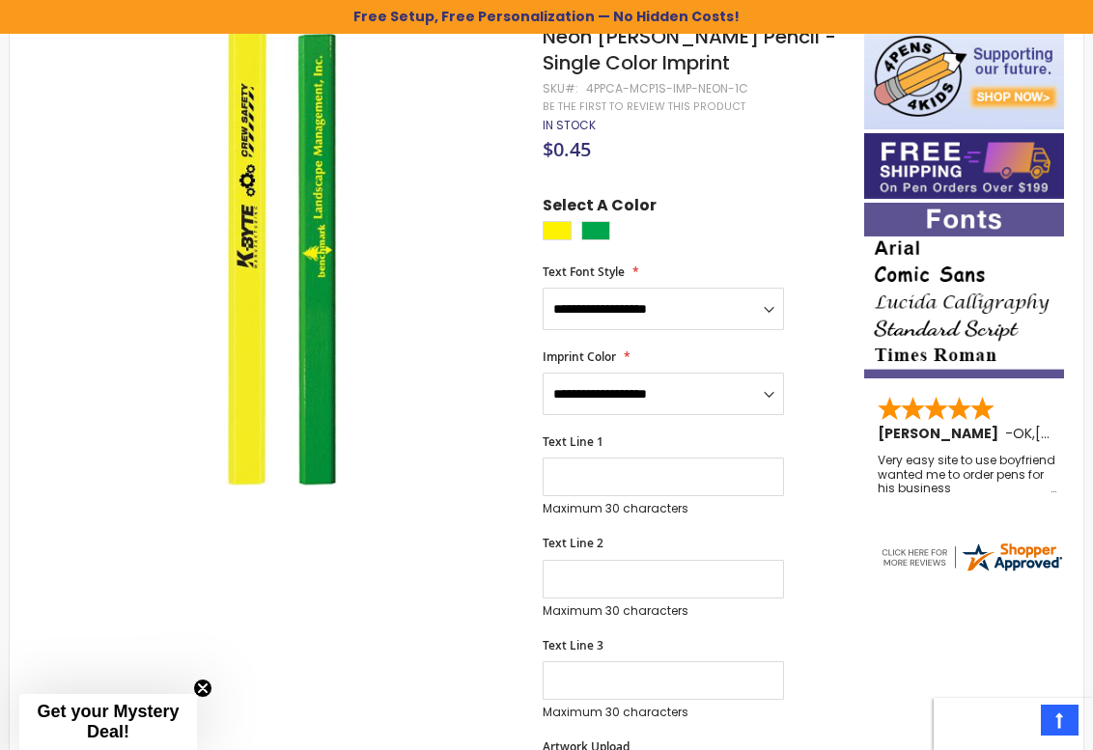
scroll to position [287, 0]
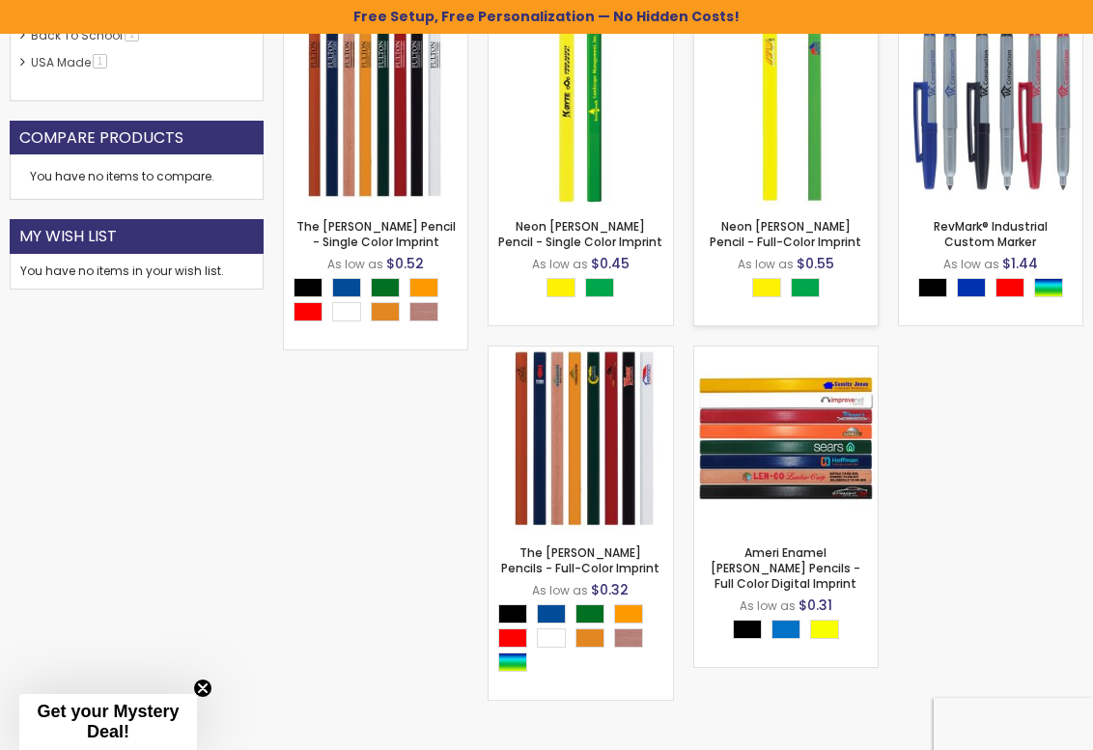
scroll to position [665, 0]
